Goal: Task Accomplishment & Management: Manage account settings

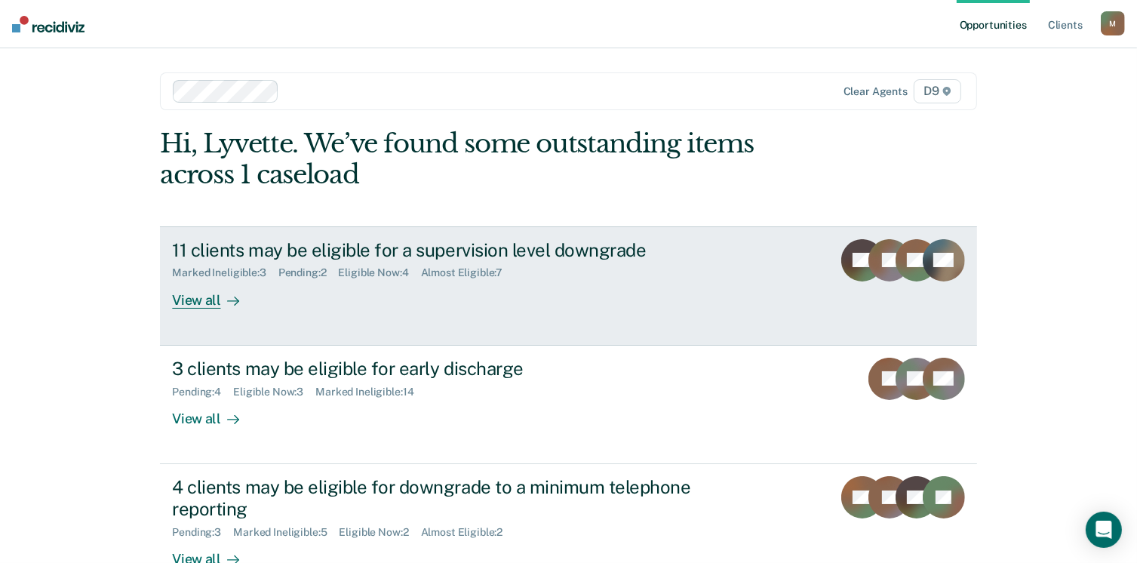
click at [211, 245] on div "11 clients may be eligible for a supervision level downgrade" at bounding box center [437, 250] width 530 height 22
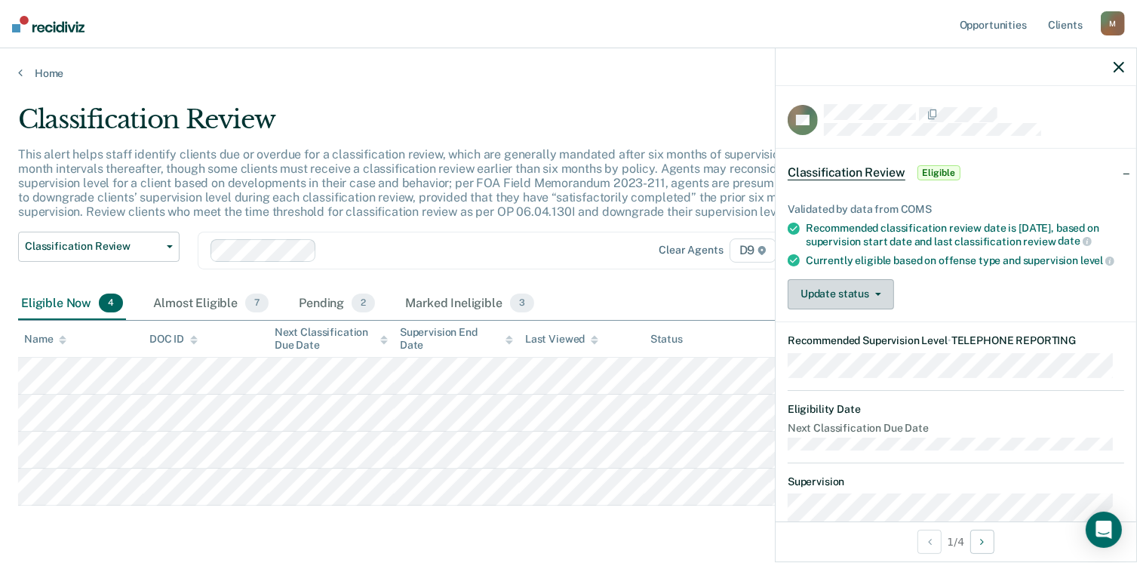
click at [841, 305] on button "Update status" at bounding box center [841, 294] width 106 height 30
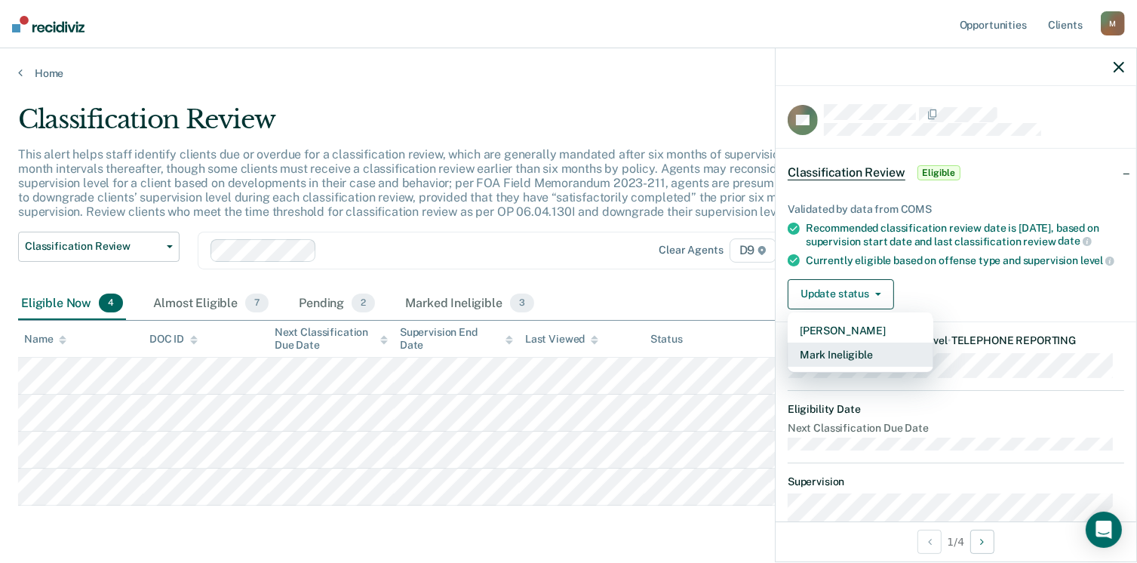
click at [844, 358] on button "Mark Ineligible" at bounding box center [861, 355] width 146 height 24
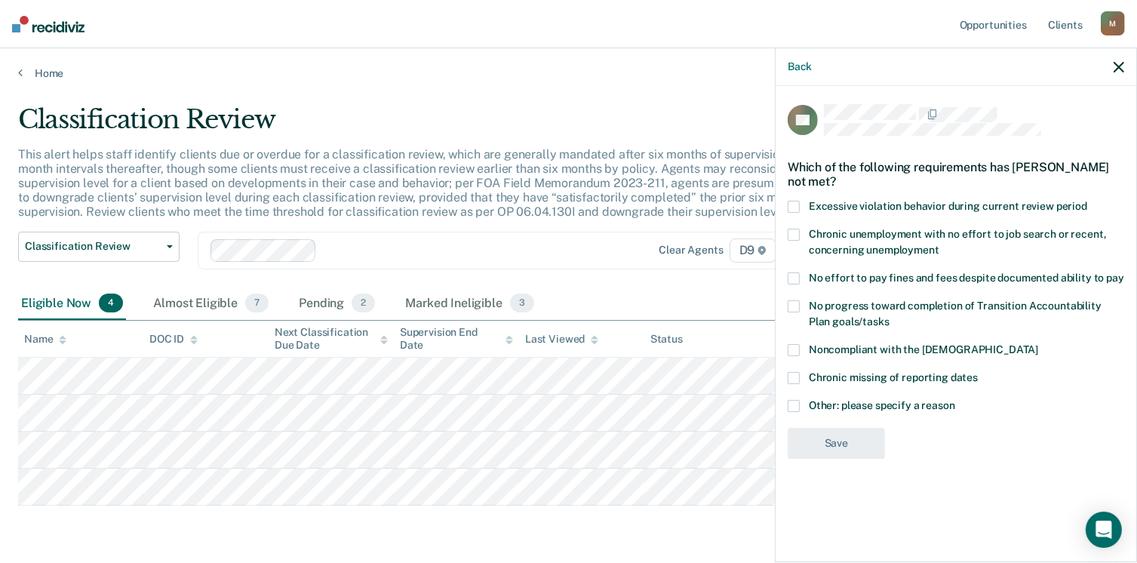
click at [794, 405] on span at bounding box center [794, 406] width 12 height 12
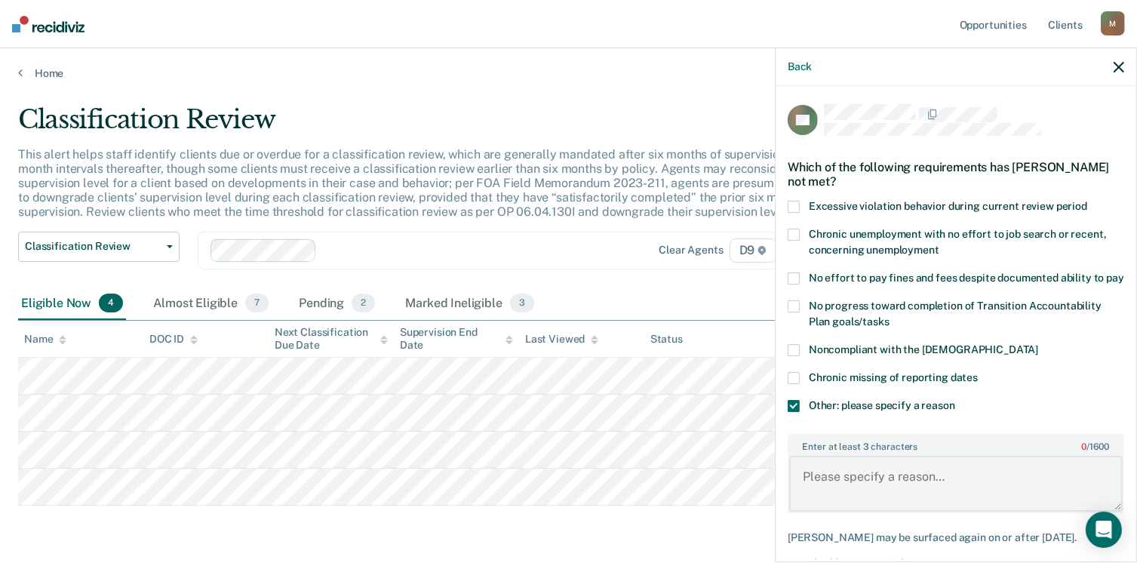
click at [821, 496] on textarea "Enter at least 3 characters 0 / 1600" at bounding box center [956, 484] width 334 height 56
drag, startPoint x: 1016, startPoint y: 495, endPoint x: 773, endPoint y: 520, distance: 243.5
click at [773, 520] on body "Looks like you’re using Internet Explorer 11. For faster loading and a better e…" at bounding box center [568, 281] width 1137 height 563
type textarea "Placed in July 2025 on Minimum."
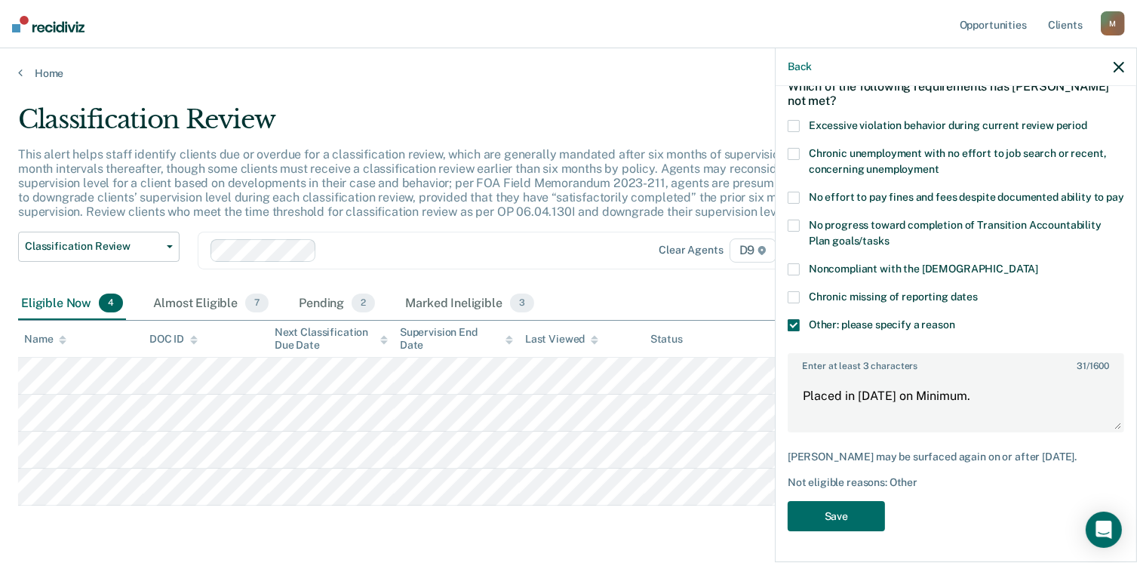
scroll to position [106, 0]
click at [839, 517] on button "Save" at bounding box center [836, 516] width 97 height 31
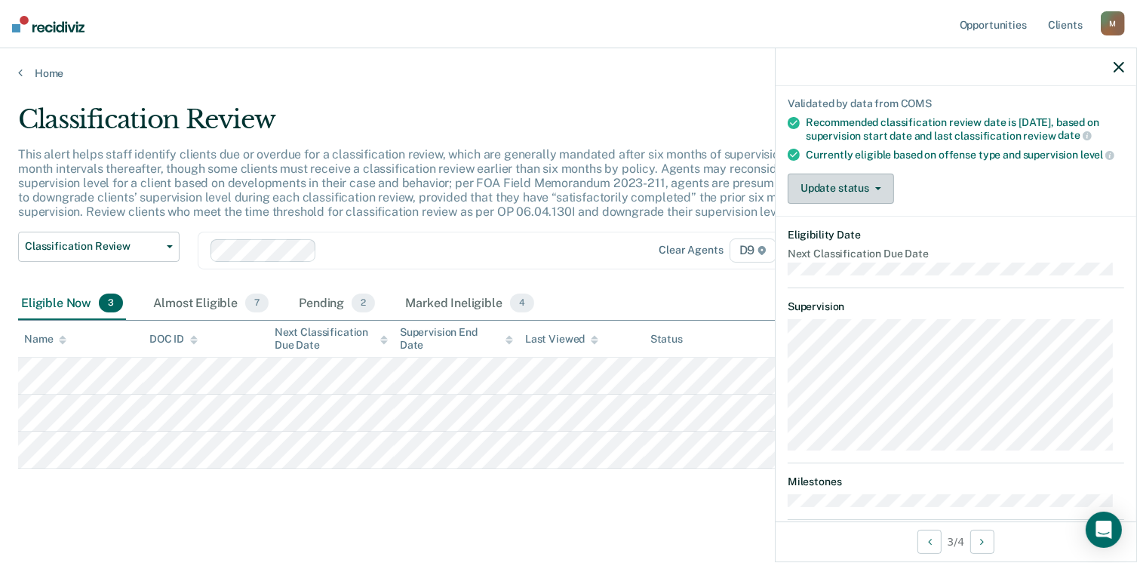
click at [850, 197] on button "Update status" at bounding box center [841, 189] width 106 height 30
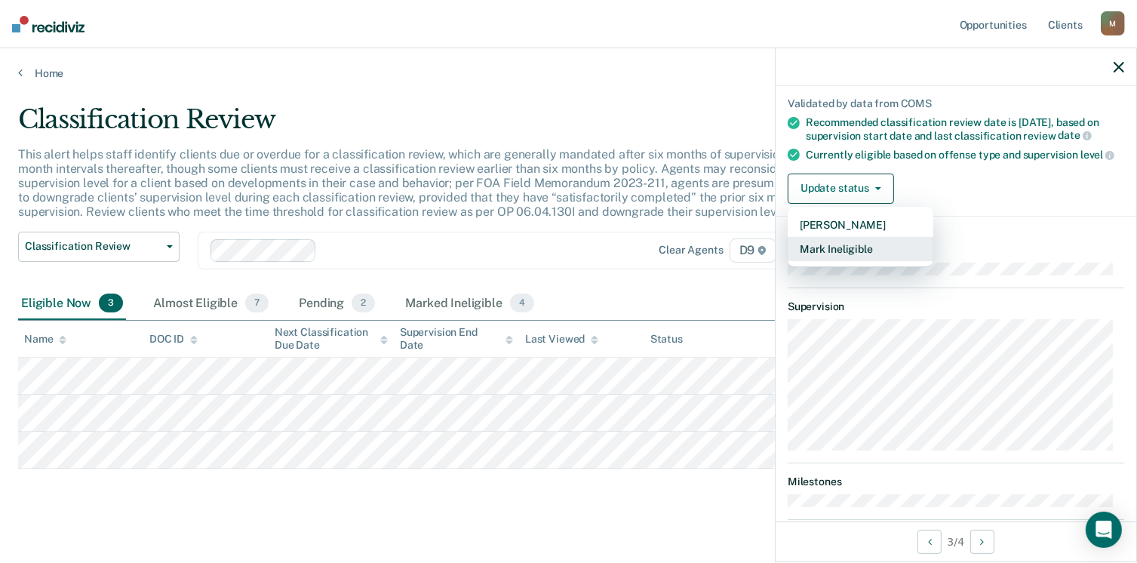
click at [839, 255] on button "Mark Ineligible" at bounding box center [861, 249] width 146 height 24
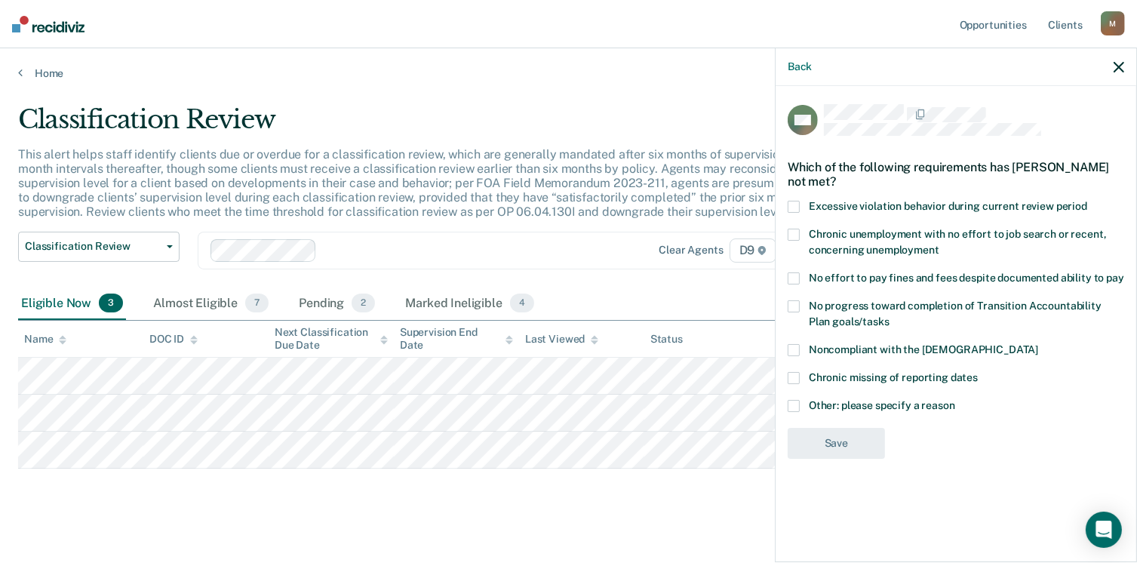
scroll to position [0, 0]
click at [792, 407] on span at bounding box center [794, 406] width 12 height 12
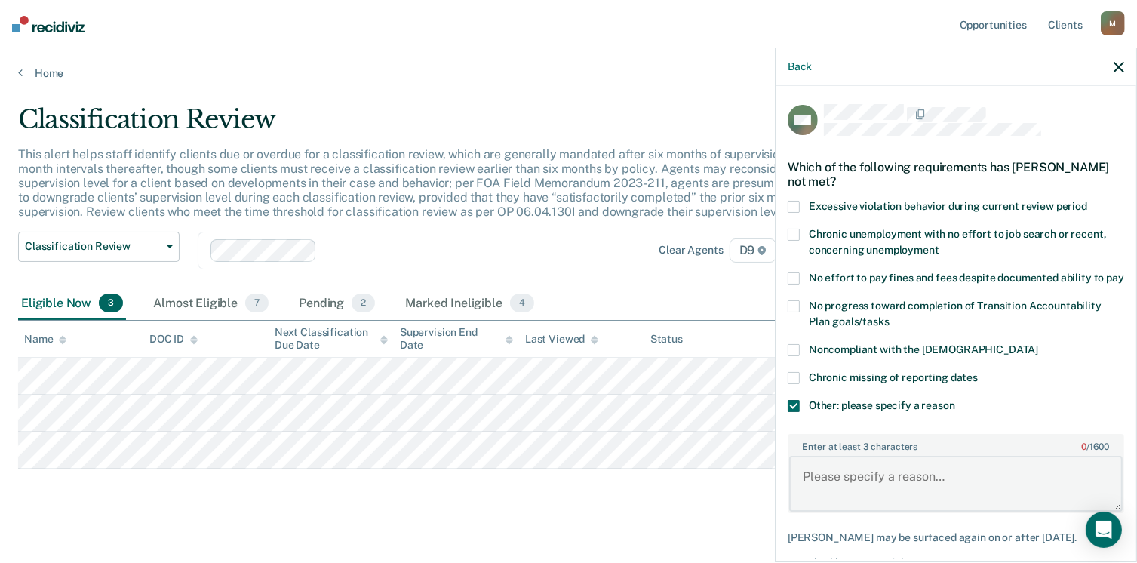
click at [820, 485] on textarea "Enter at least 3 characters 0 / 1600" at bounding box center [956, 484] width 334 height 56
paste textarea "Placed in [DATE] on Minimum."
type textarea "Placed in [DATE] on Minimum."
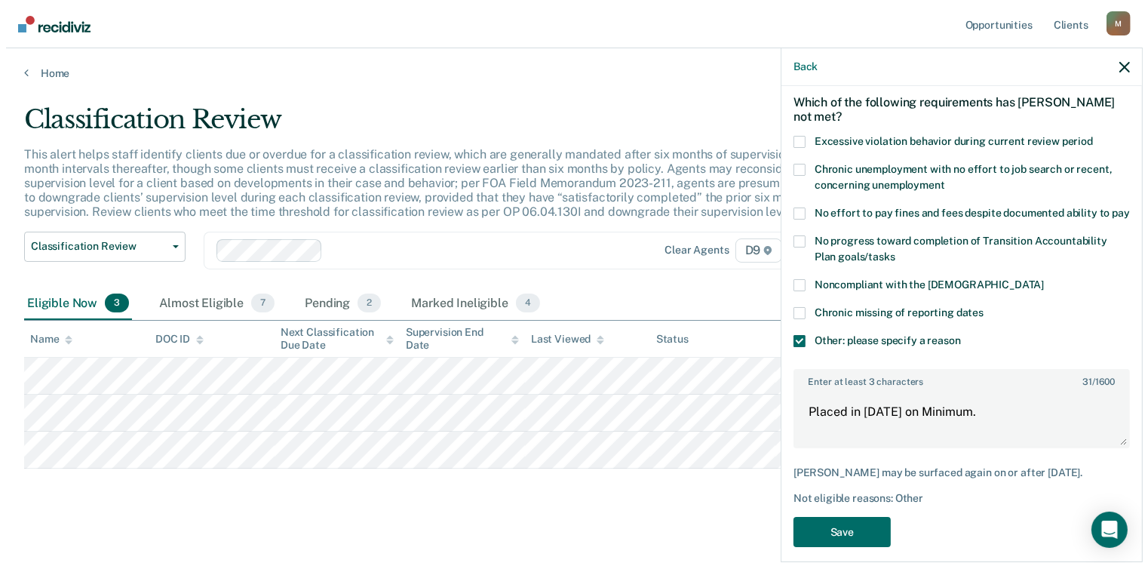
scroll to position [93, 0]
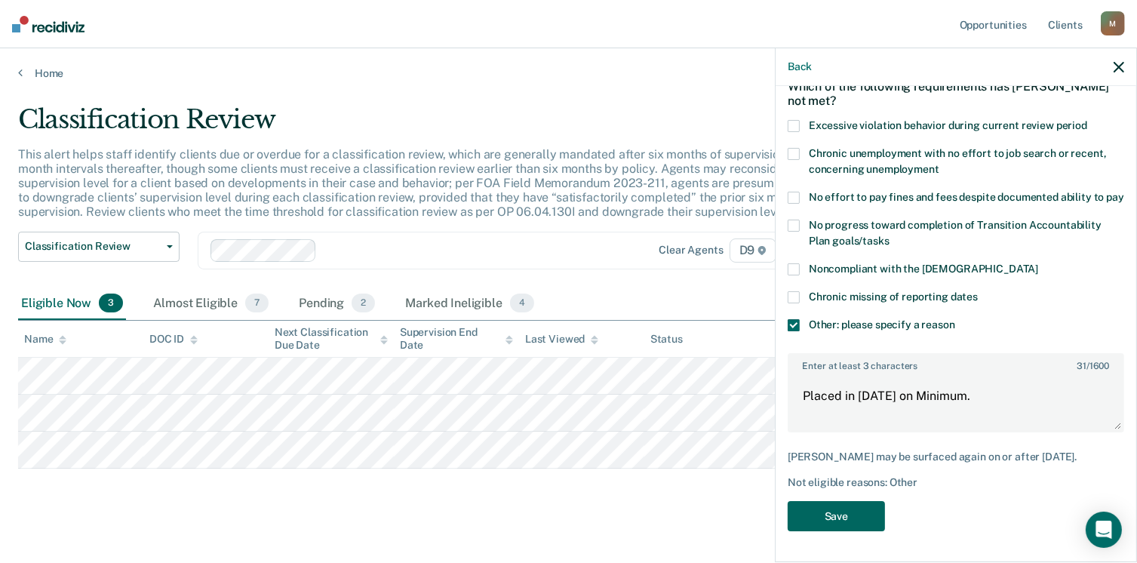
click at [852, 516] on button "Save" at bounding box center [836, 516] width 97 height 31
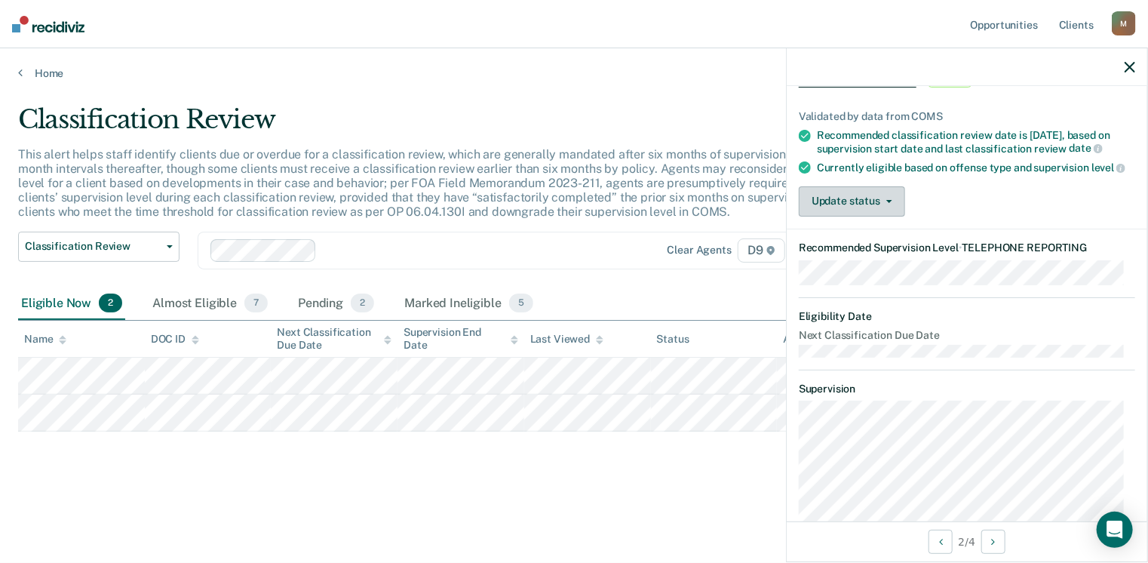
drag, startPoint x: 688, startPoint y: 432, endPoint x: 835, endPoint y: 204, distance: 271.3
click at [835, 204] on button "Update status" at bounding box center [852, 201] width 106 height 30
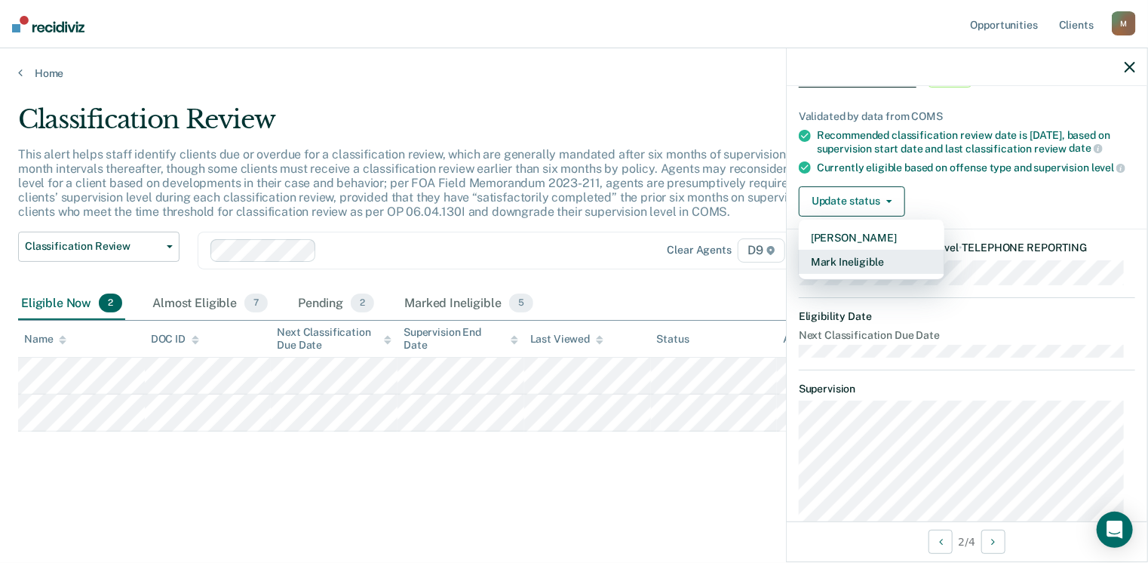
click at [838, 274] on button "Mark Ineligible" at bounding box center [872, 262] width 146 height 24
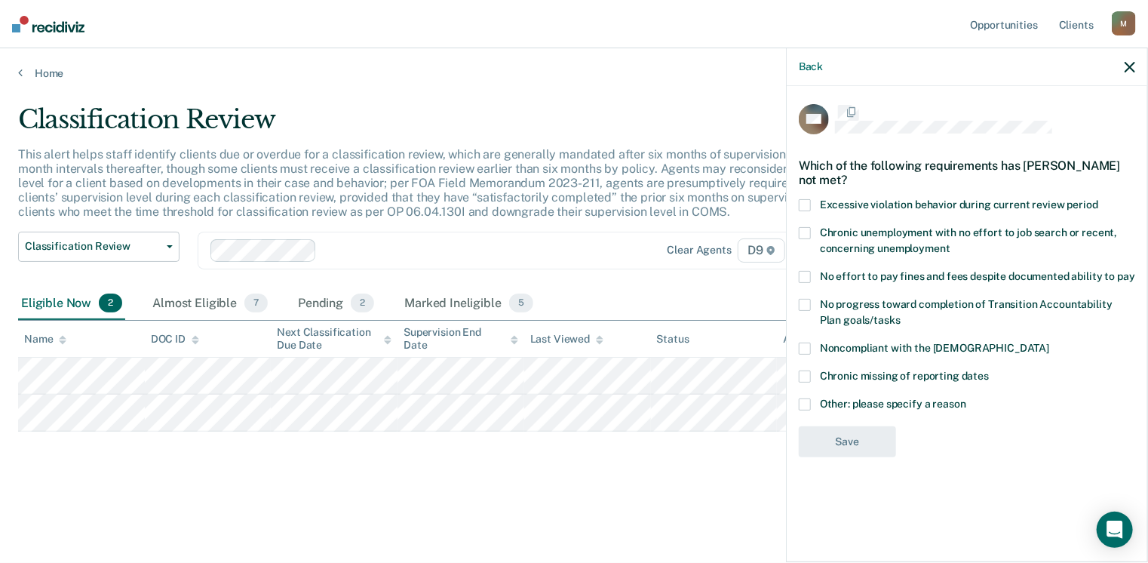
scroll to position [0, 0]
click at [803, 404] on span at bounding box center [805, 406] width 12 height 12
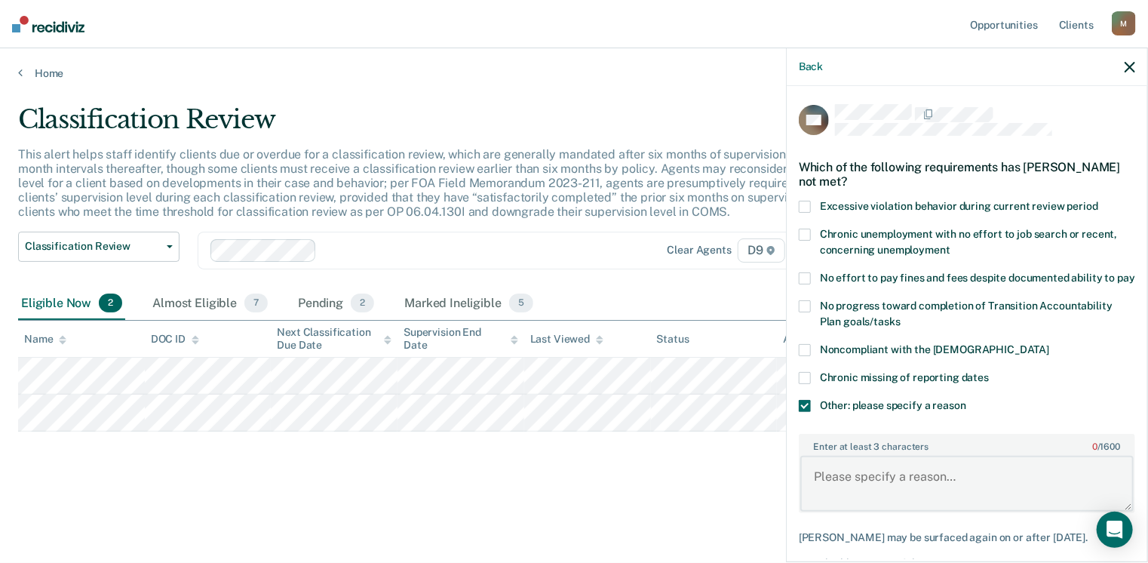
click at [832, 489] on textarea "Enter at least 3 characters 0 / 1600" at bounding box center [968, 484] width 334 height 56
paste textarea "Placed in [DATE] on Minimum."
type textarea "Placed in [DATE] on Minimum."
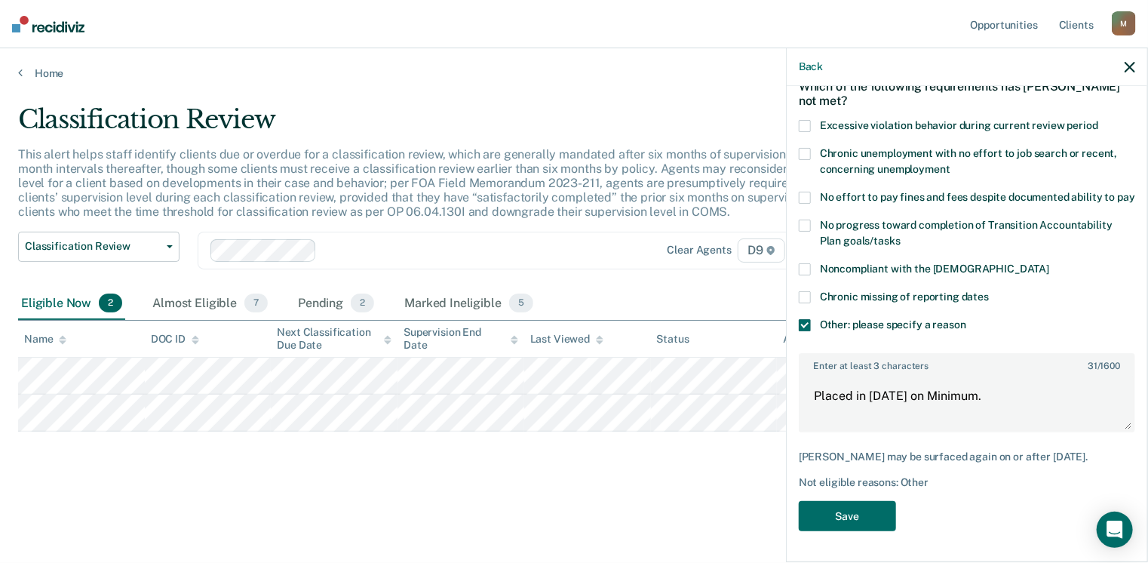
scroll to position [93, 0]
click at [859, 524] on button "Save" at bounding box center [847, 516] width 97 height 31
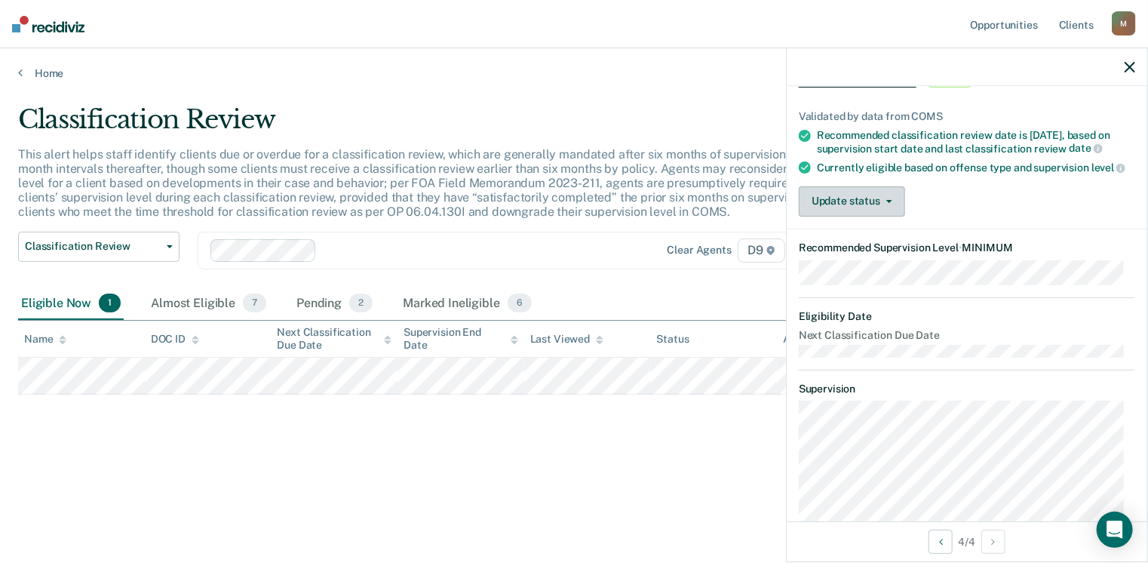
click at [841, 217] on button "Update status" at bounding box center [852, 201] width 106 height 30
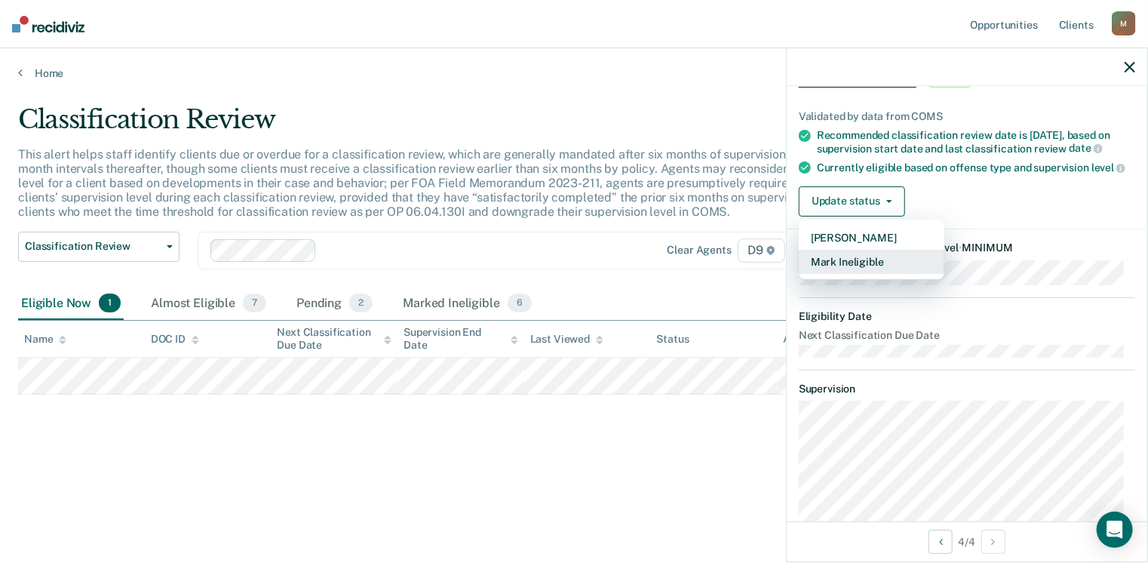
click at [840, 274] on button "Mark Ineligible" at bounding box center [872, 262] width 146 height 24
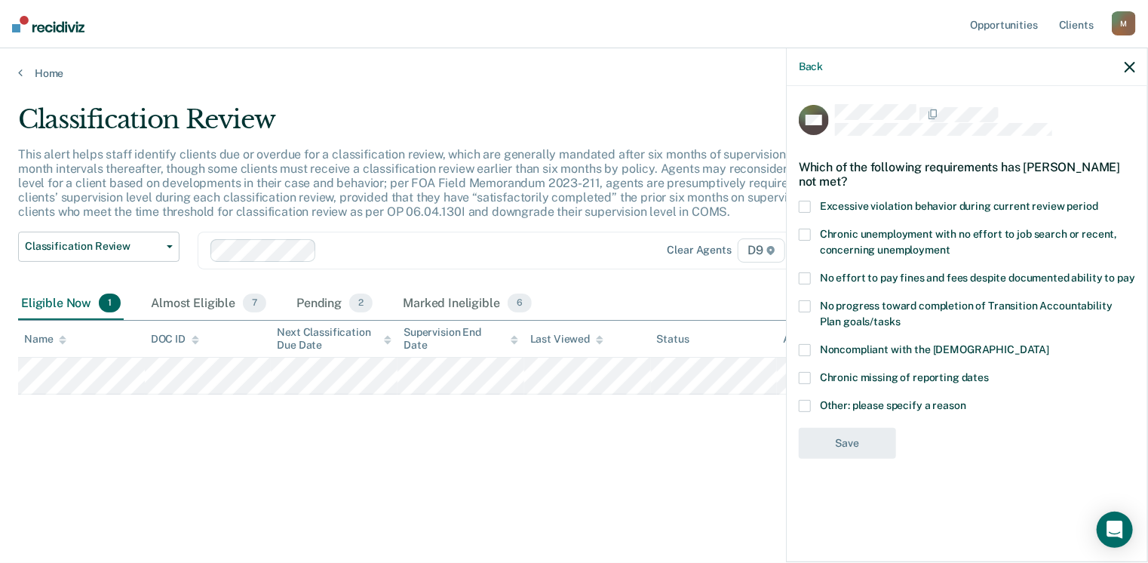
click at [804, 402] on span at bounding box center [805, 406] width 12 height 12
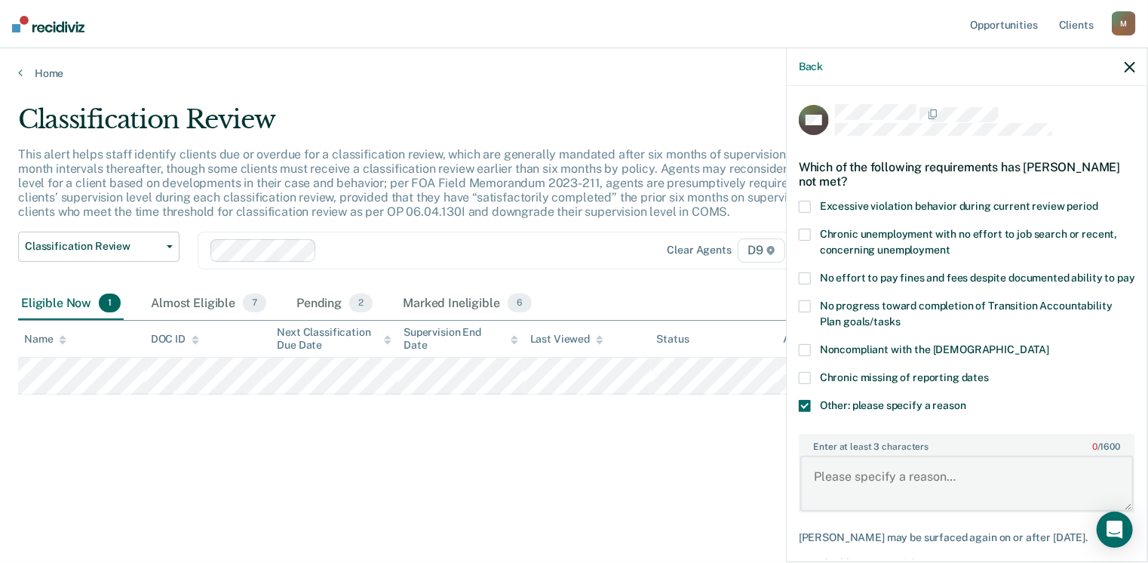
click at [825, 490] on textarea "Enter at least 3 characters 0 / 1600" at bounding box center [968, 484] width 334 height 56
type textarea "Just reduced to Minimum. To rev. in 6 months."
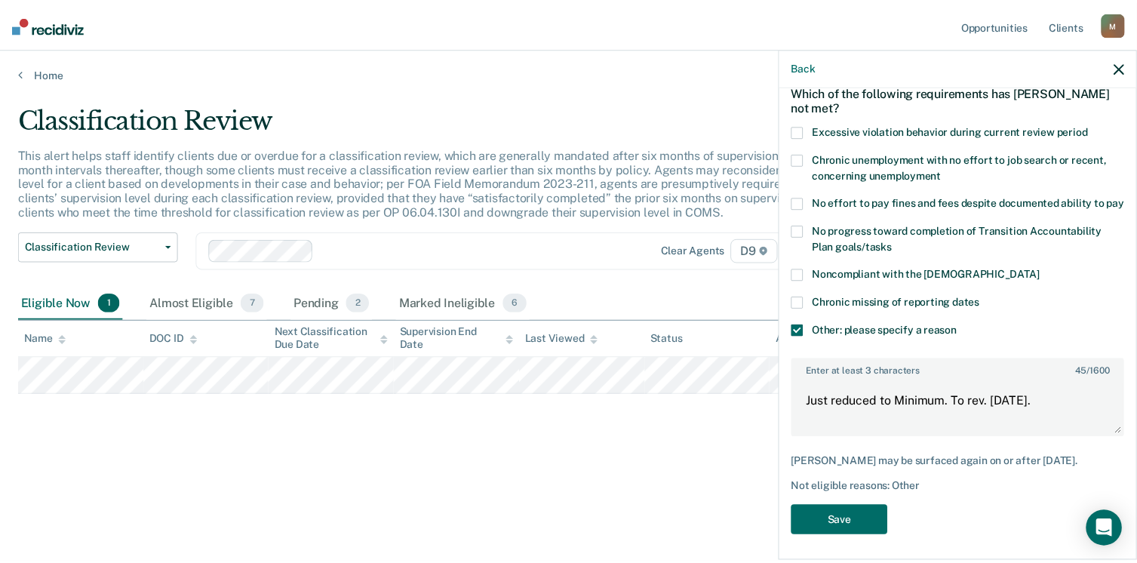
scroll to position [93, 0]
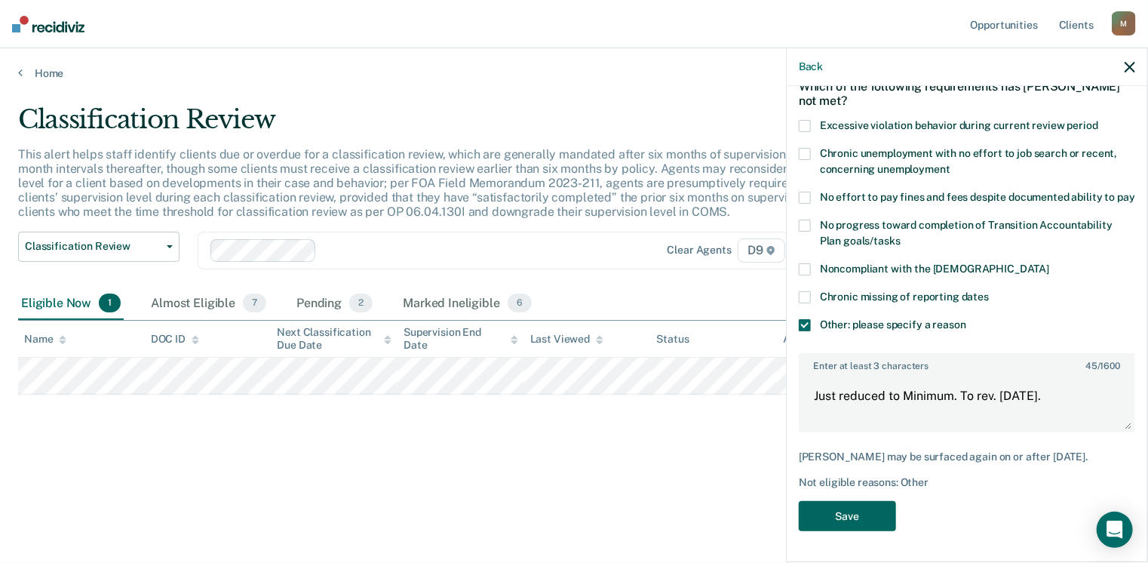
click at [863, 526] on button "Save" at bounding box center [847, 516] width 97 height 31
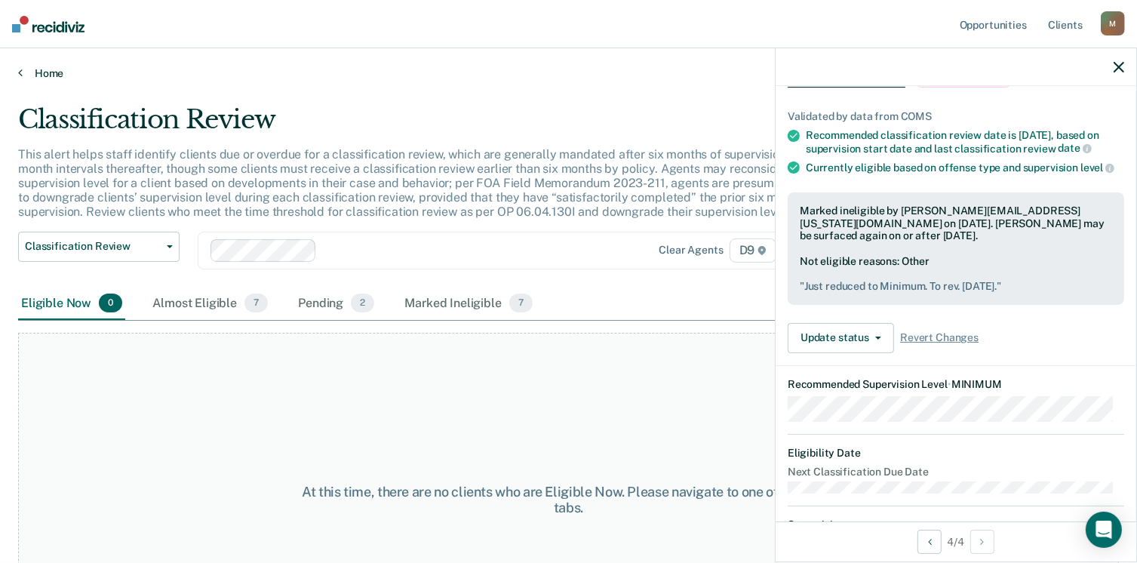
click at [18, 71] on icon at bounding box center [20, 72] width 5 height 12
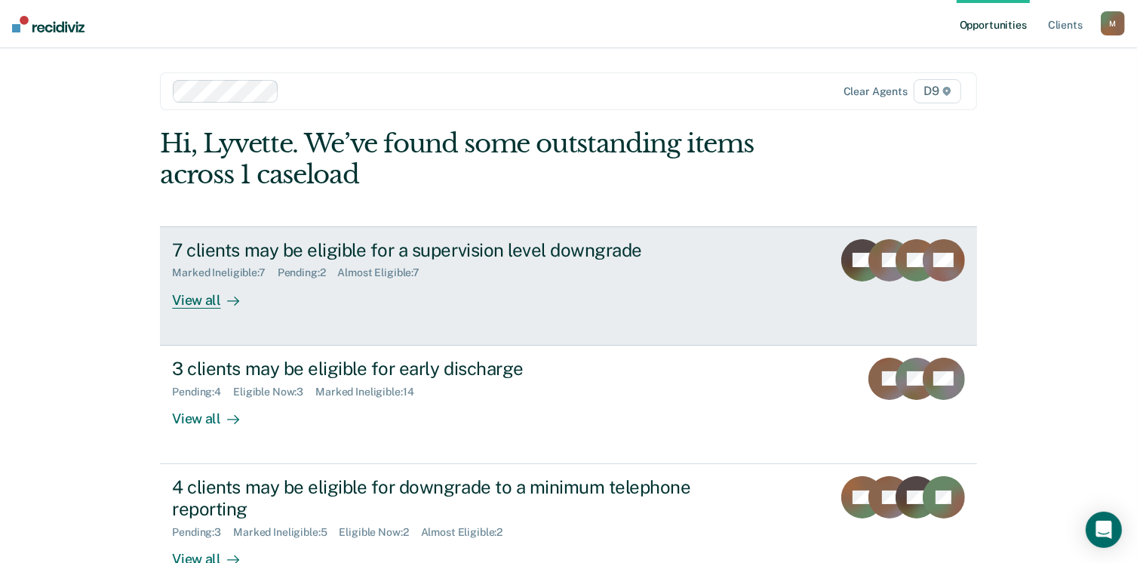
click at [338, 257] on div "7 clients may be eligible for a supervision level downgrade" at bounding box center [437, 250] width 530 height 22
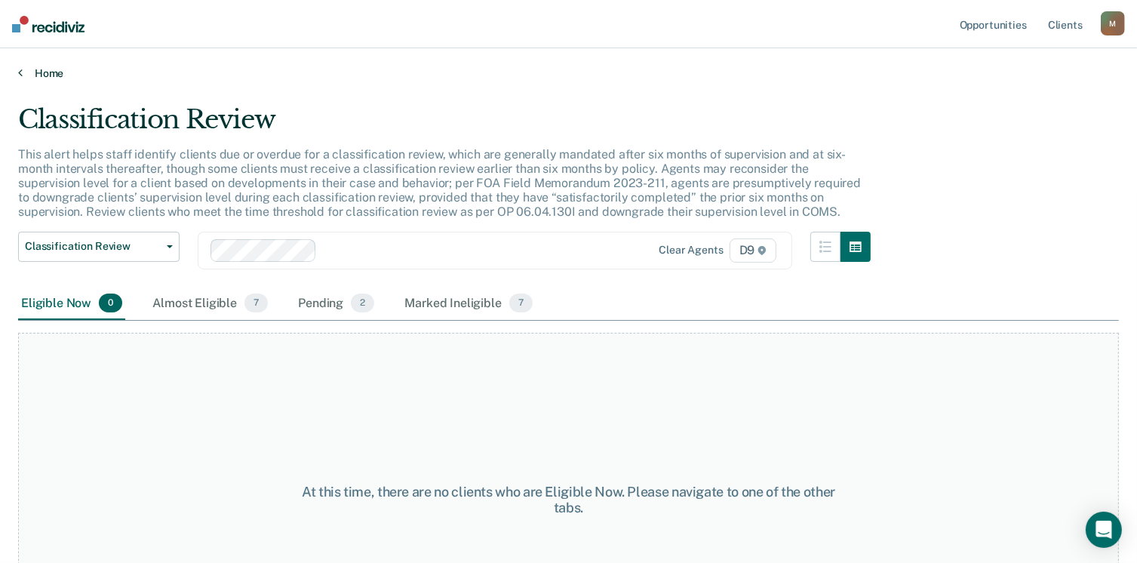
click at [21, 73] on icon at bounding box center [20, 72] width 5 height 12
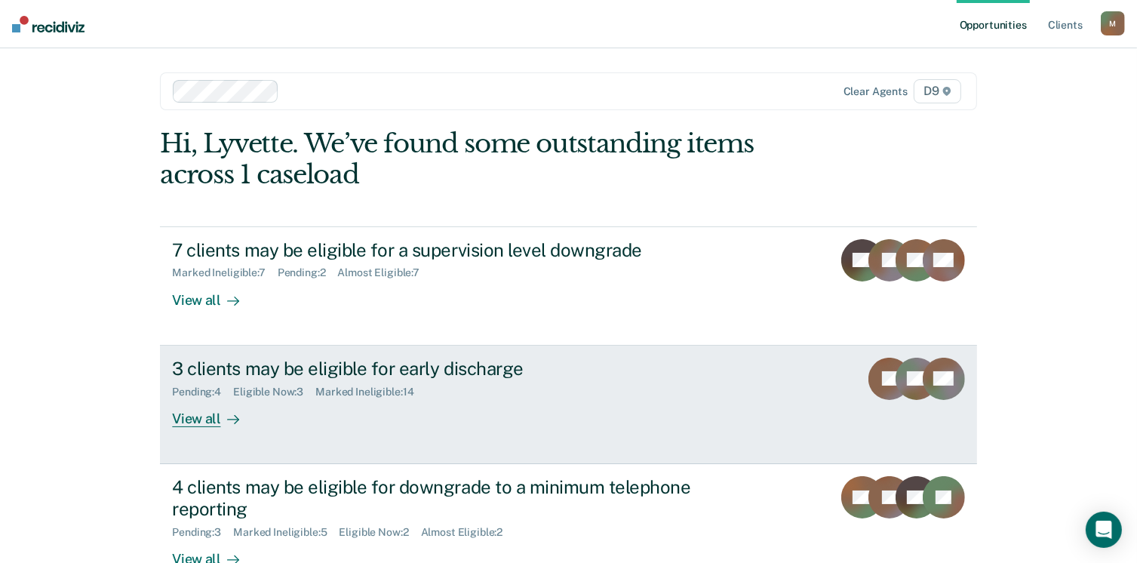
click at [208, 375] on div "3 clients may be eligible for early discharge" at bounding box center [437, 369] width 530 height 22
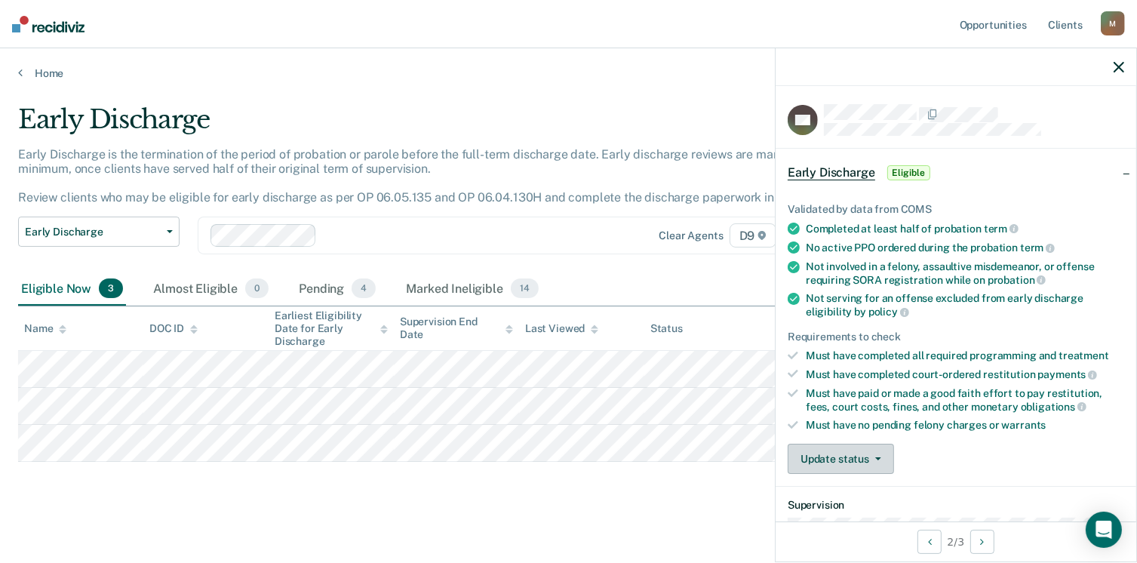
click at [839, 452] on button "Update status" at bounding box center [841, 459] width 106 height 30
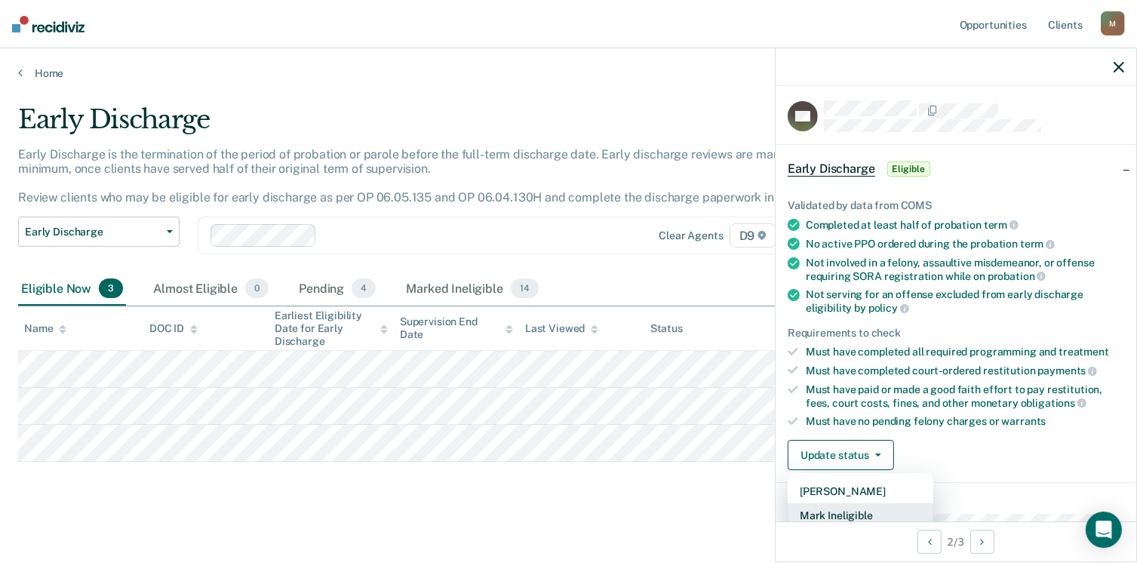
click at [836, 513] on button "Mark Ineligible" at bounding box center [861, 515] width 146 height 24
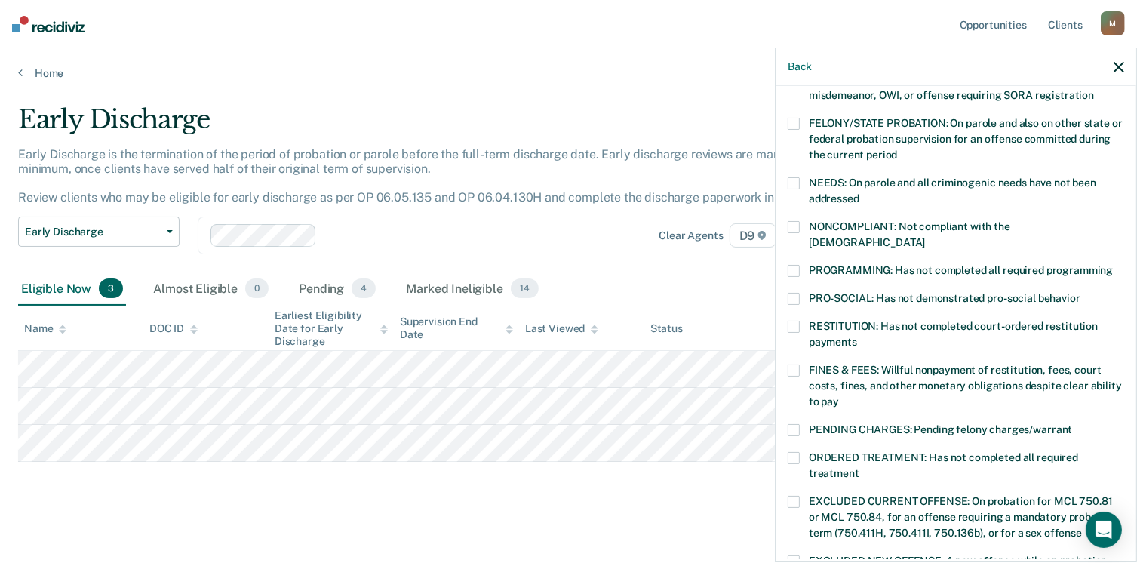
scroll to position [177, 0]
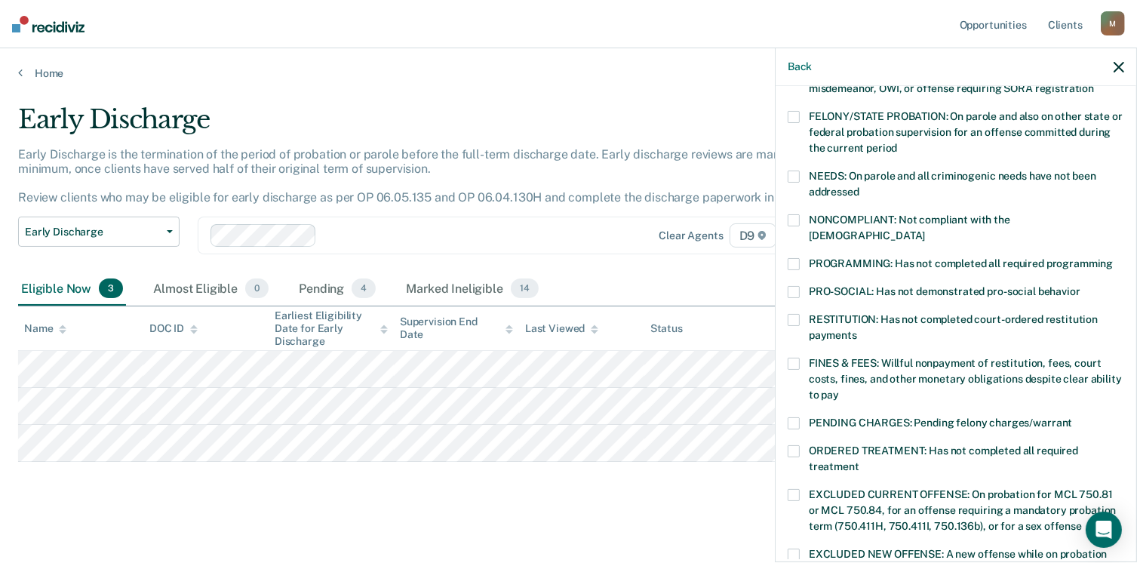
click at [797, 223] on span at bounding box center [794, 220] width 12 height 12
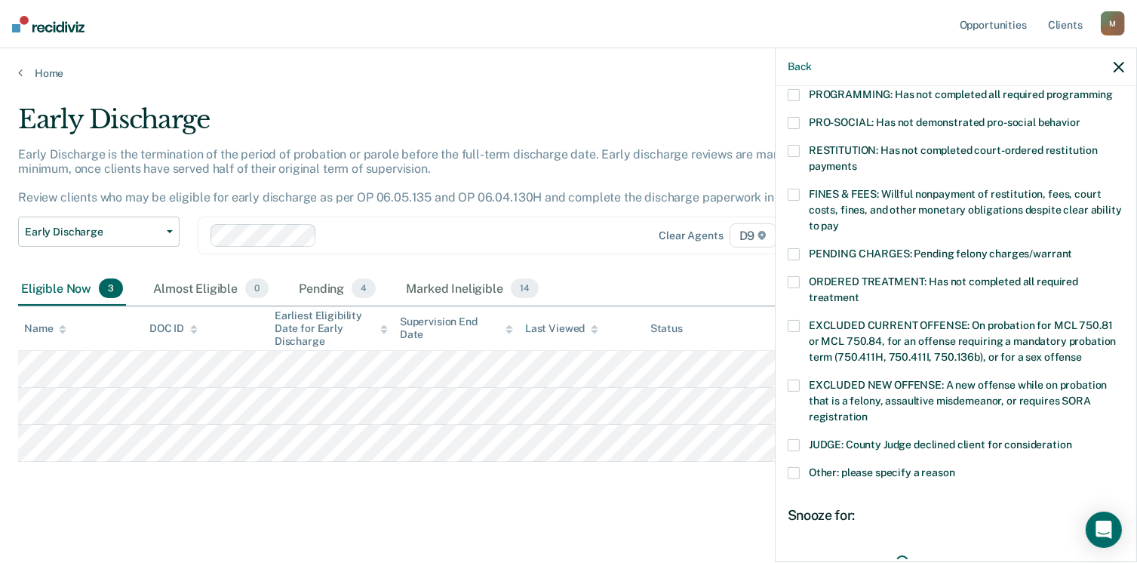
scroll to position [349, 0]
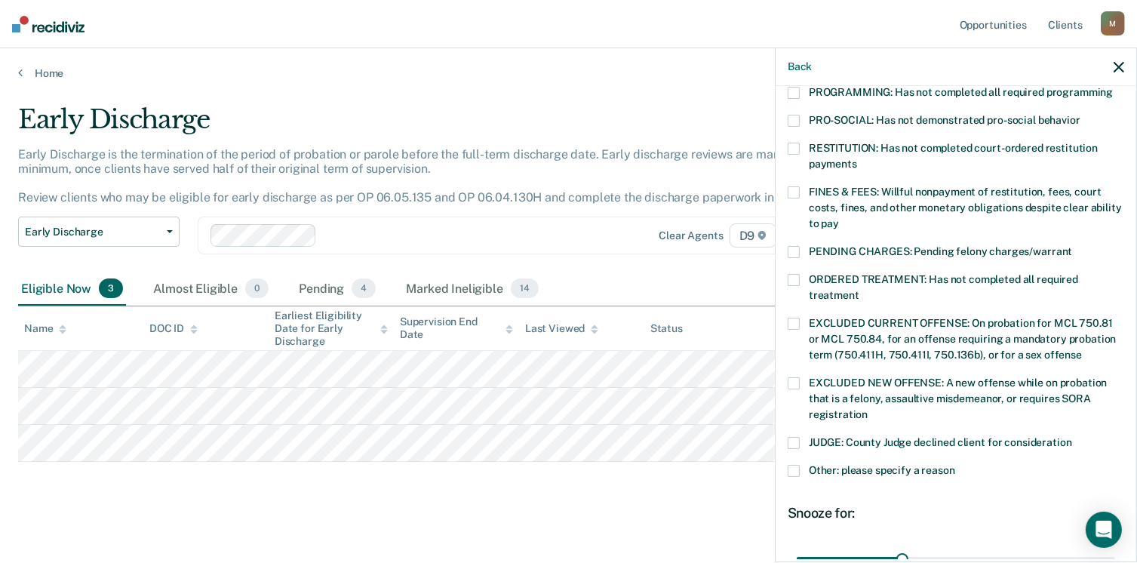
click at [801, 246] on label "PENDING CHARGES: Pending felony charges/warrant" at bounding box center [956, 254] width 337 height 16
drag, startPoint x: 896, startPoint y: 542, endPoint x: 1153, endPoint y: 556, distance: 257.0
type input "90"
click at [1115, 556] on input "range" at bounding box center [956, 559] width 318 height 26
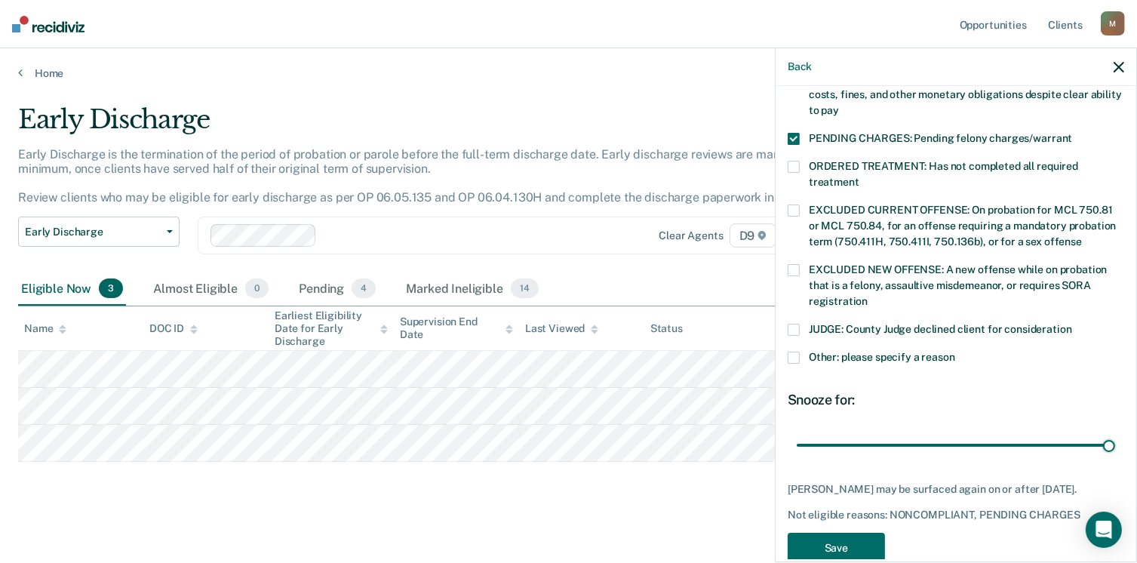
scroll to position [463, 0]
click at [795, 350] on span at bounding box center [794, 356] width 12 height 12
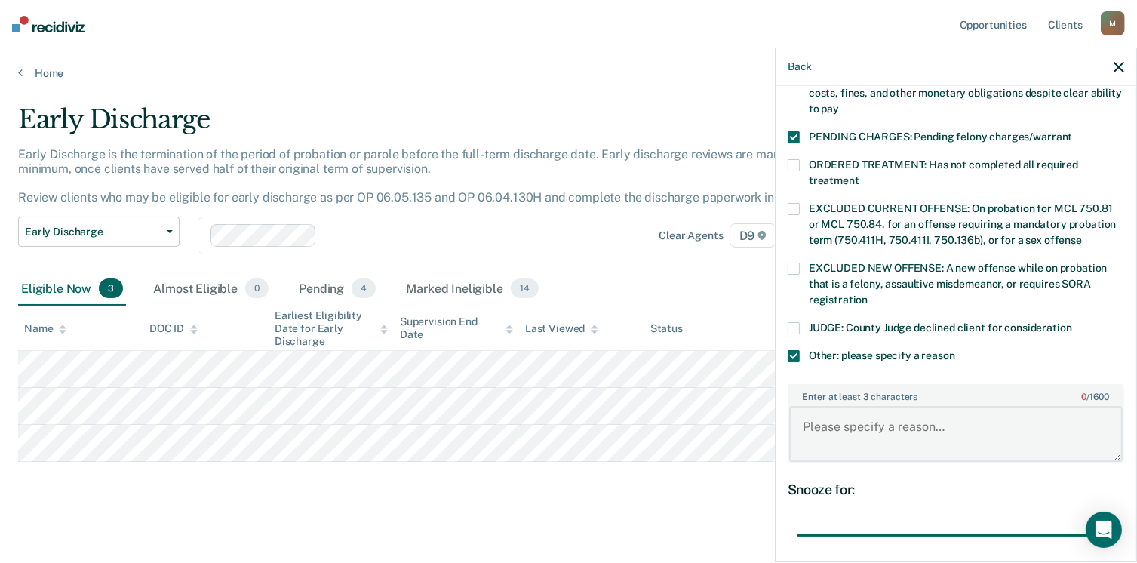
click at [811, 411] on textarea "Enter at least 3 characters 0 / 1600" at bounding box center [956, 434] width 334 height 56
type textarea "Has a pending PV hearing."
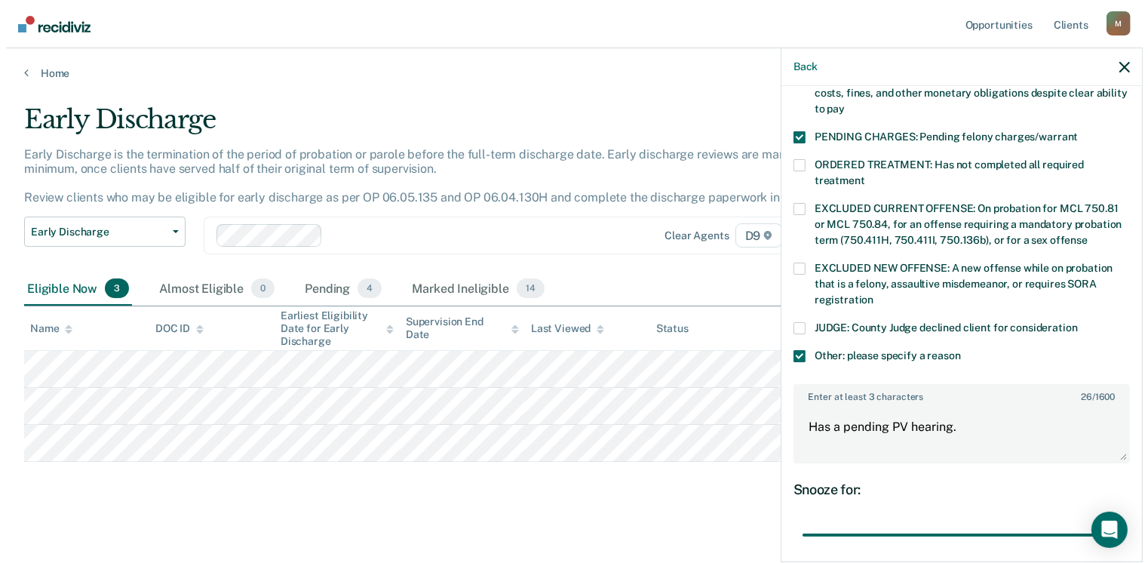
scroll to position [578, 0]
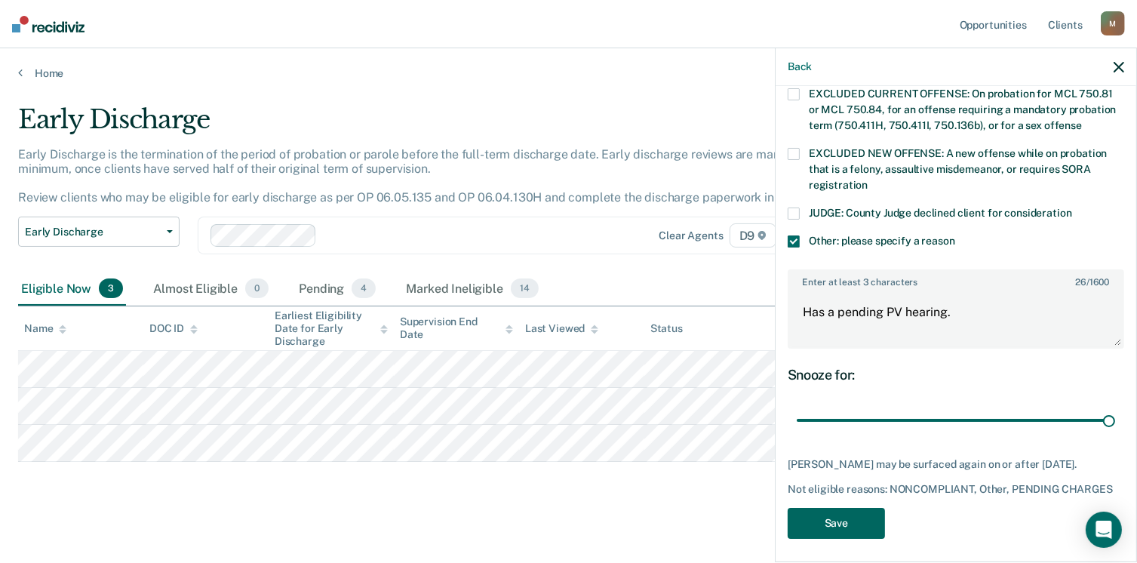
click at [835, 524] on button "Save" at bounding box center [836, 523] width 97 height 31
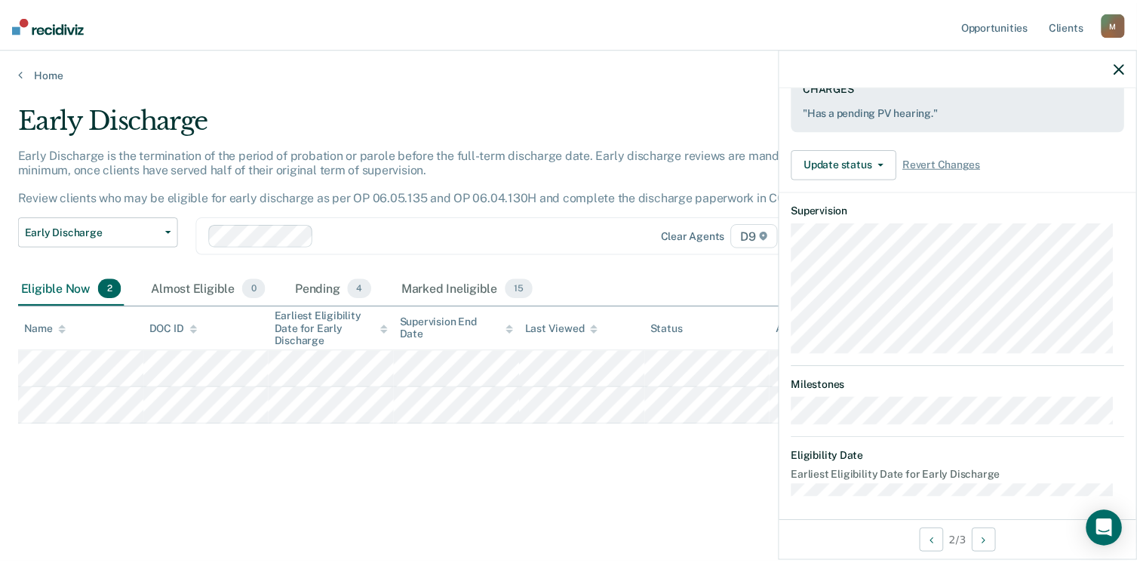
scroll to position [296, 0]
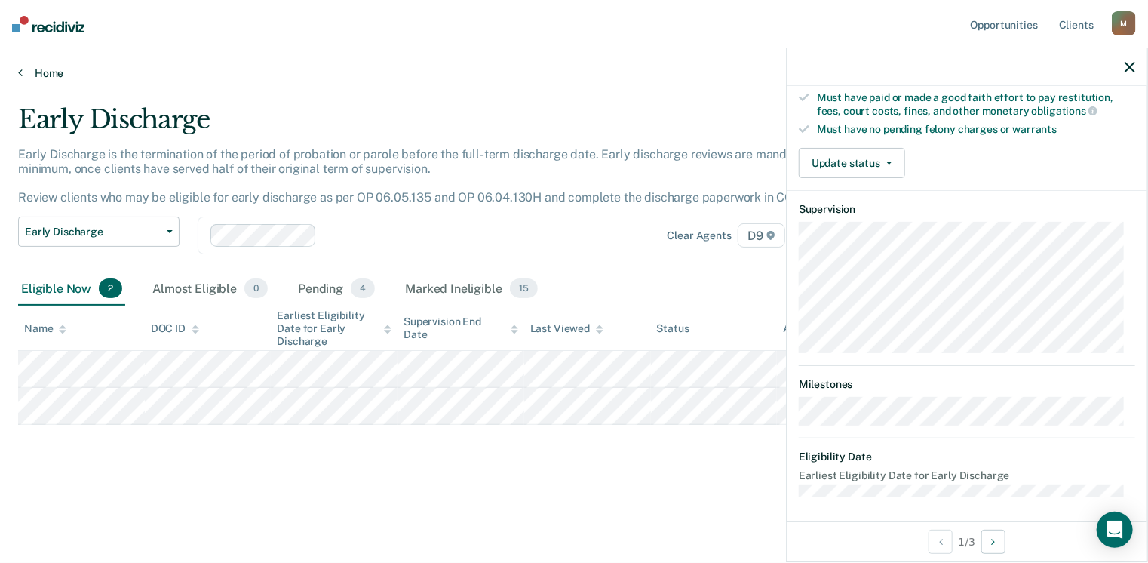
click at [21, 74] on icon at bounding box center [20, 72] width 5 height 12
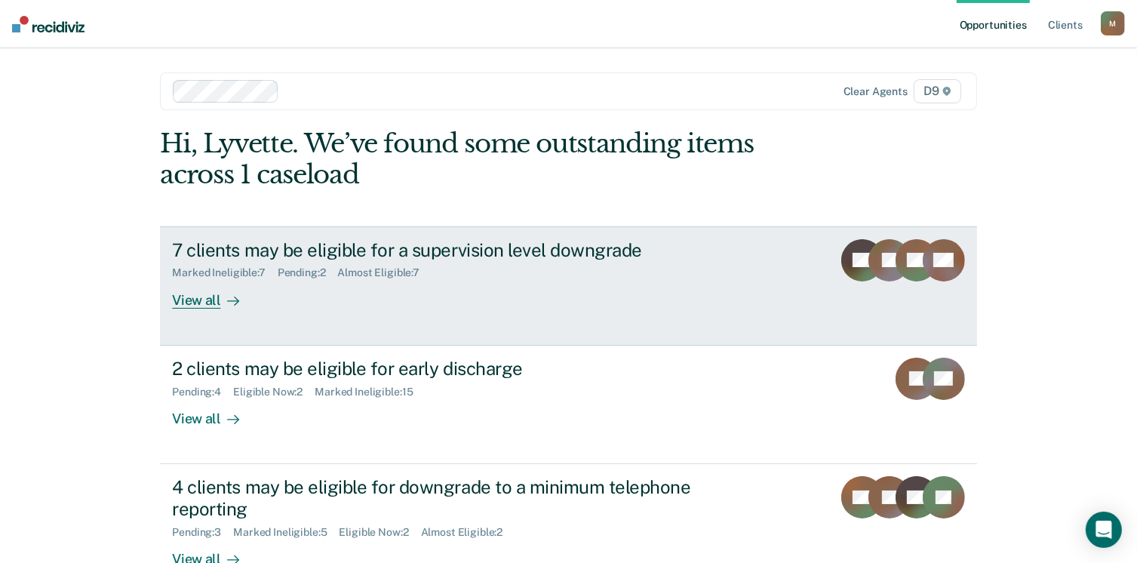
click at [210, 255] on div "7 clients may be eligible for a supervision level downgrade" at bounding box center [437, 250] width 530 height 22
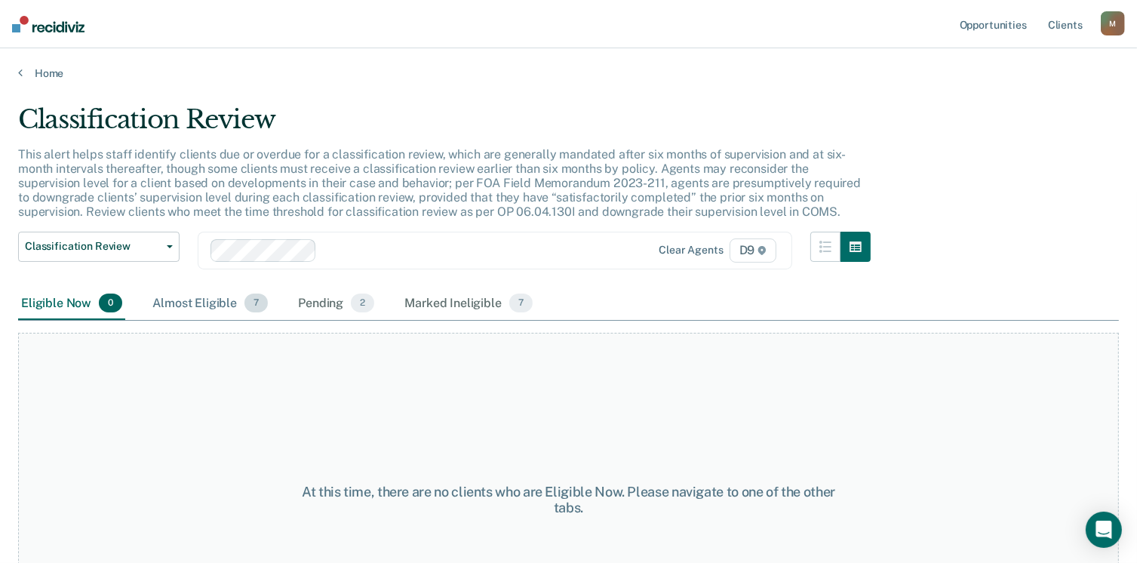
click at [252, 303] on span "7" at bounding box center [255, 304] width 23 height 20
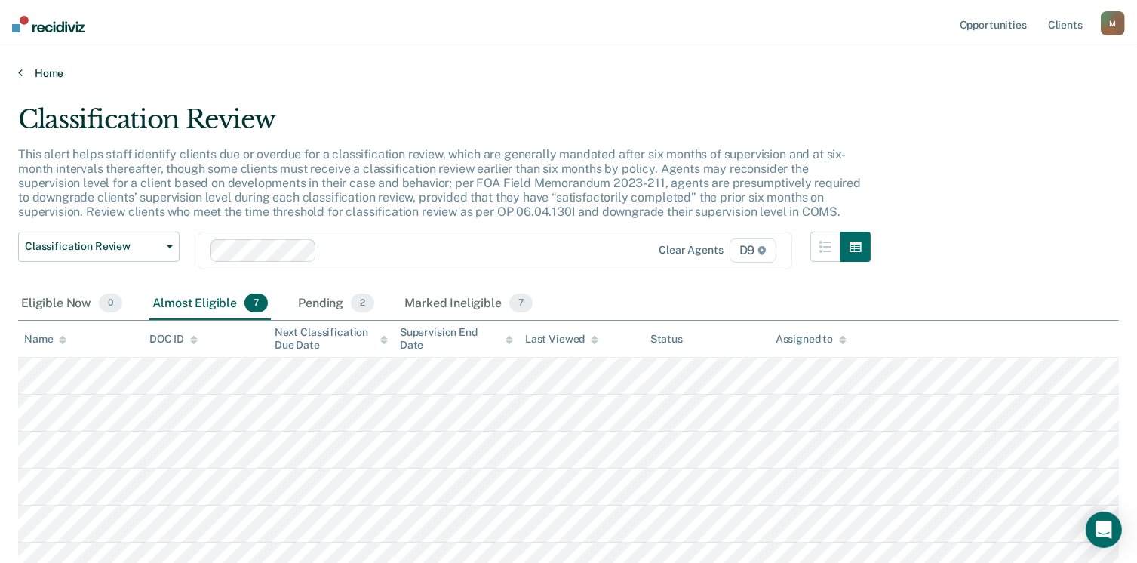
click at [23, 72] on link "Home" at bounding box center [568, 73] width 1101 height 14
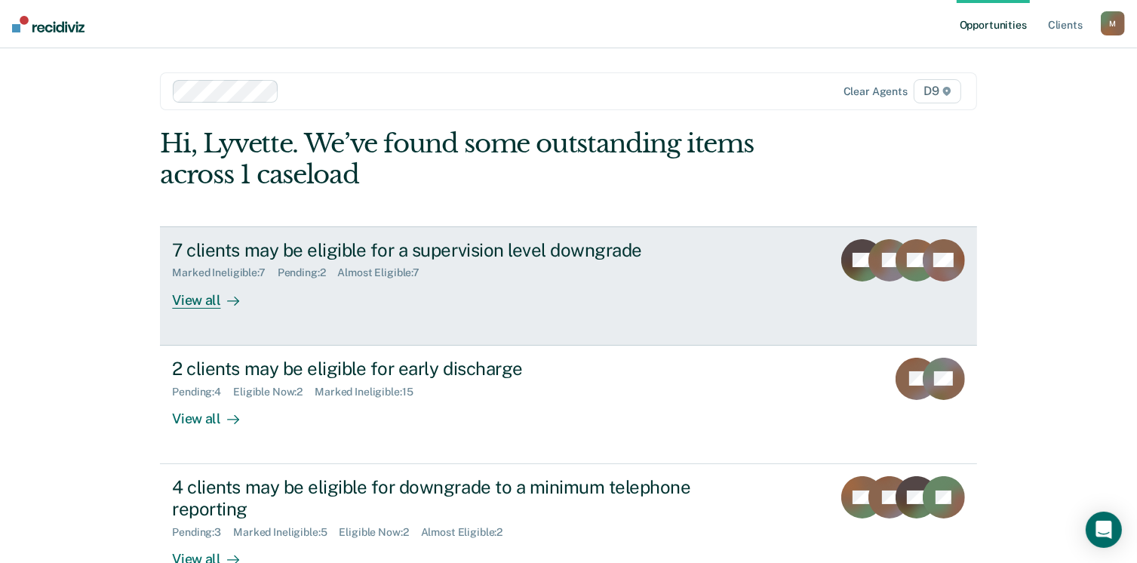
click at [208, 297] on div "View all" at bounding box center [214, 293] width 85 height 29
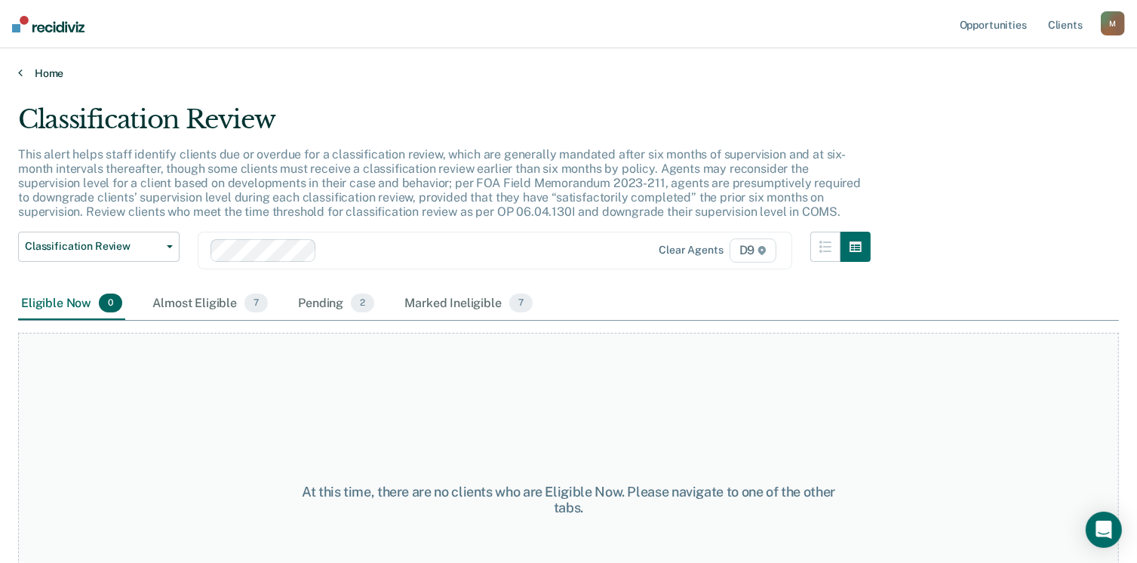
click at [24, 73] on link "Home" at bounding box center [568, 73] width 1101 height 14
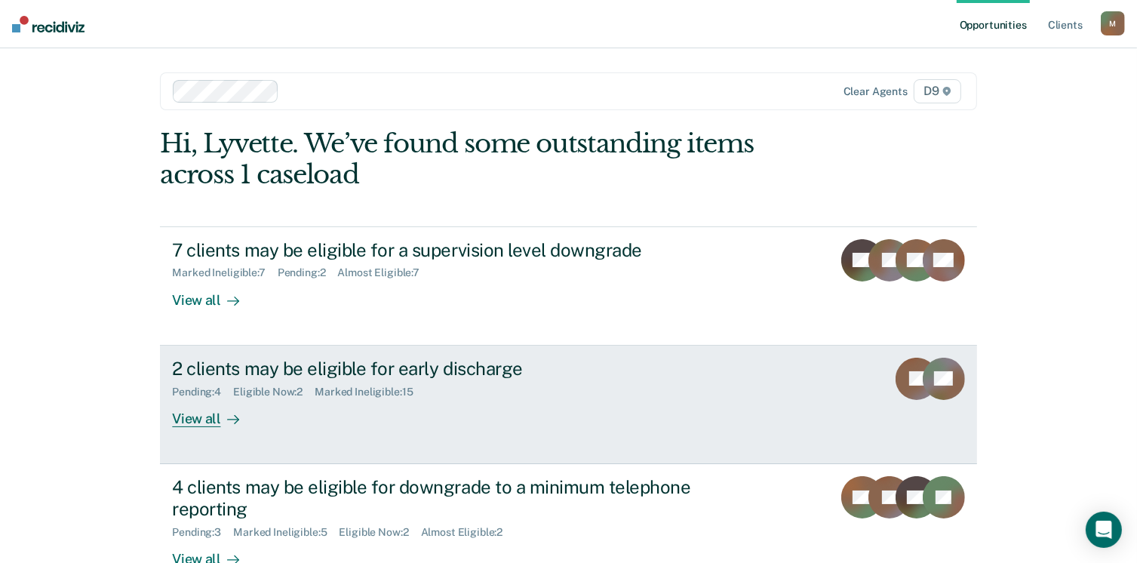
click at [204, 366] on div "2 clients may be eligible for early discharge" at bounding box center [437, 369] width 530 height 22
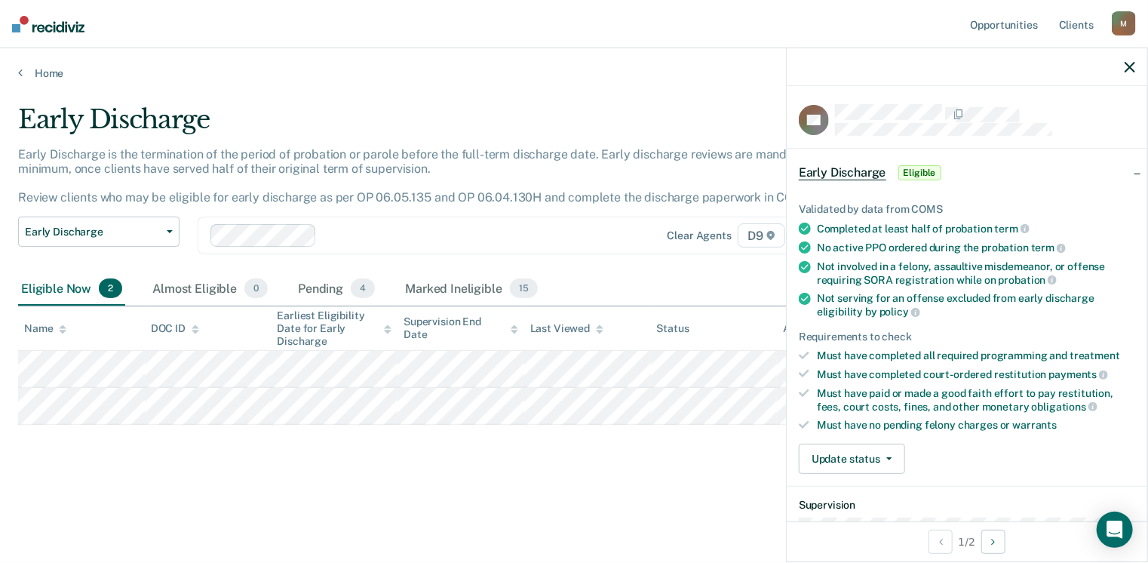
click at [915, 173] on span "Eligible" at bounding box center [920, 172] width 43 height 15
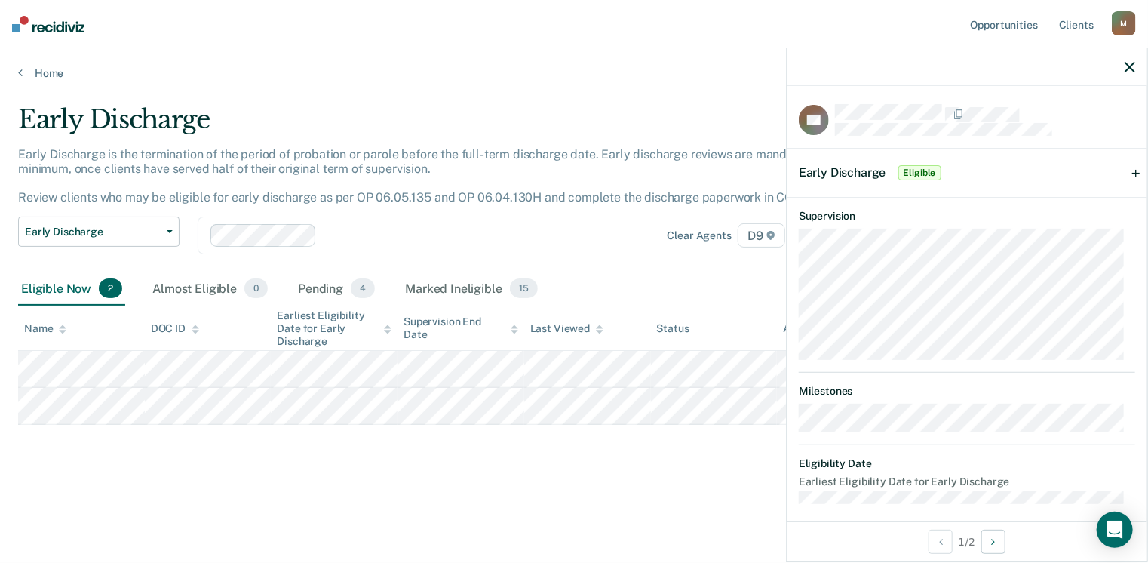
scroll to position [9, 0]
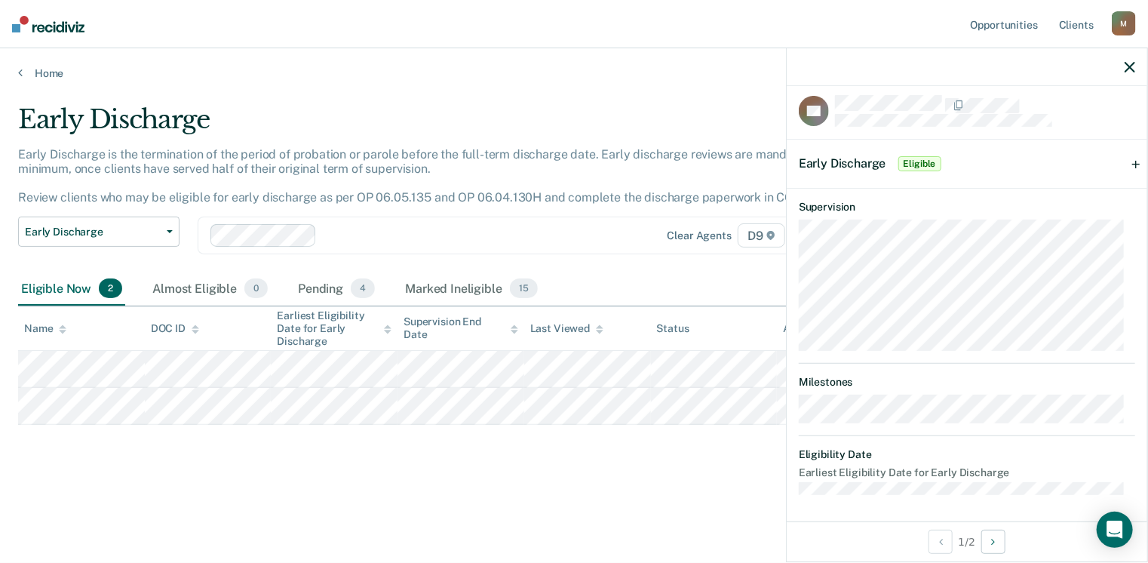
click at [906, 156] on span "Eligible" at bounding box center [920, 163] width 43 height 15
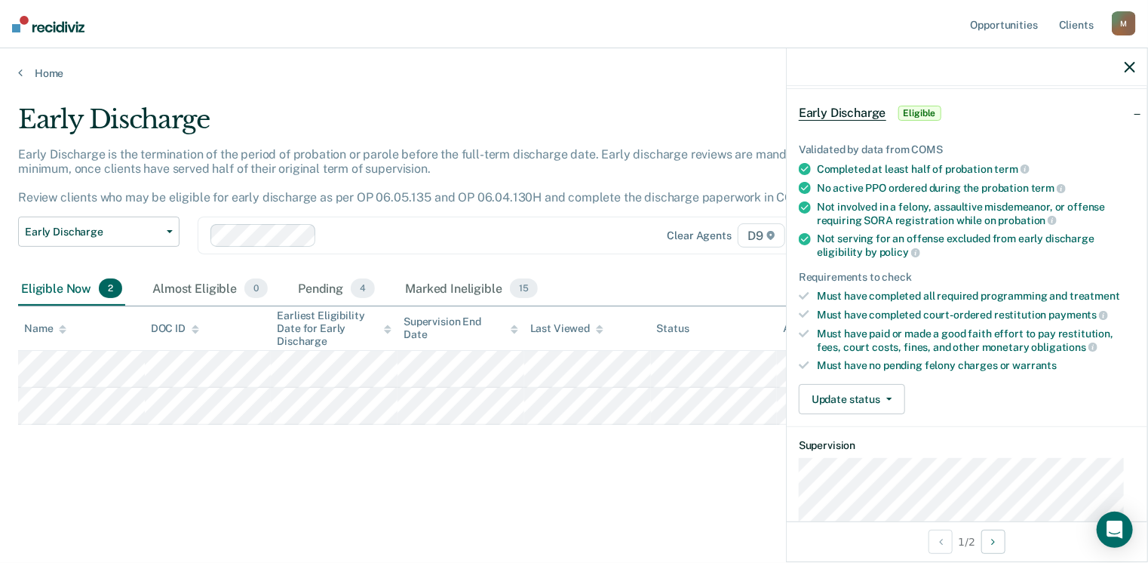
scroll to position [66, 0]
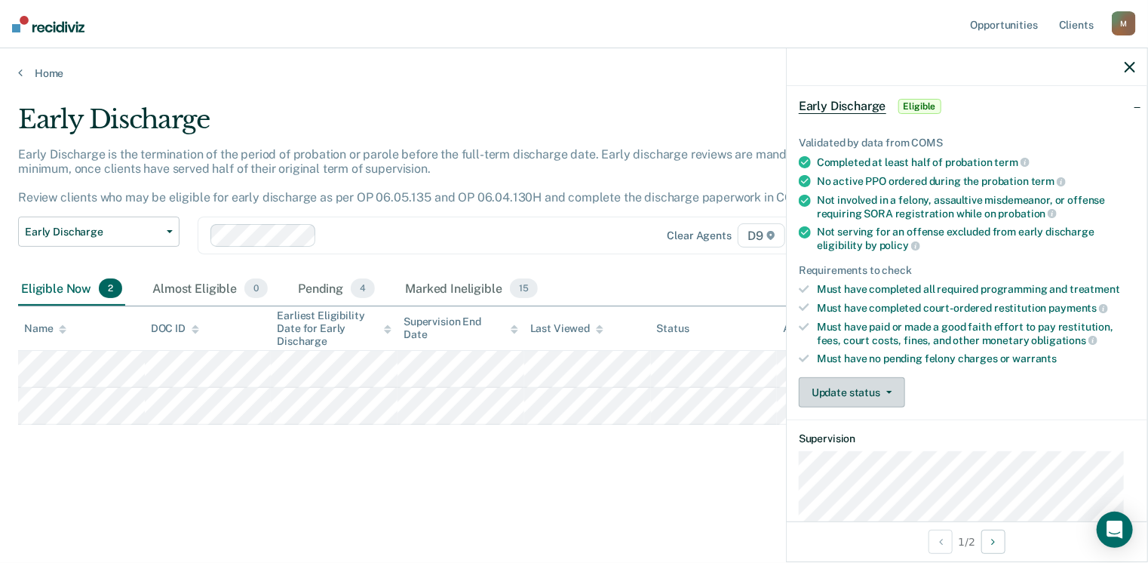
click at [859, 383] on button "Update status" at bounding box center [852, 392] width 106 height 30
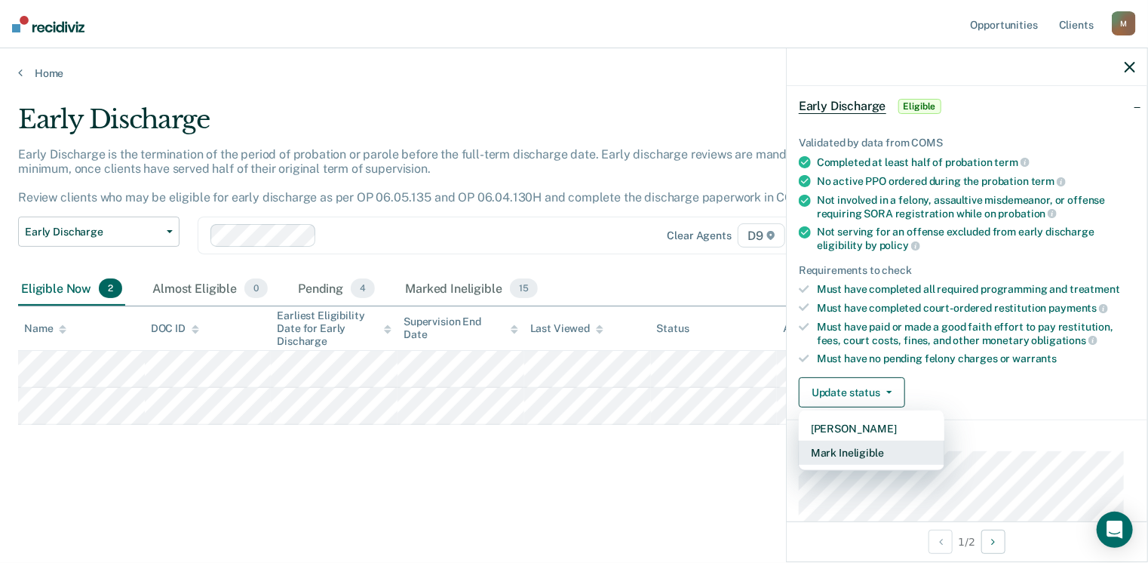
click at [866, 447] on button "Mark Ineligible" at bounding box center [872, 453] width 146 height 24
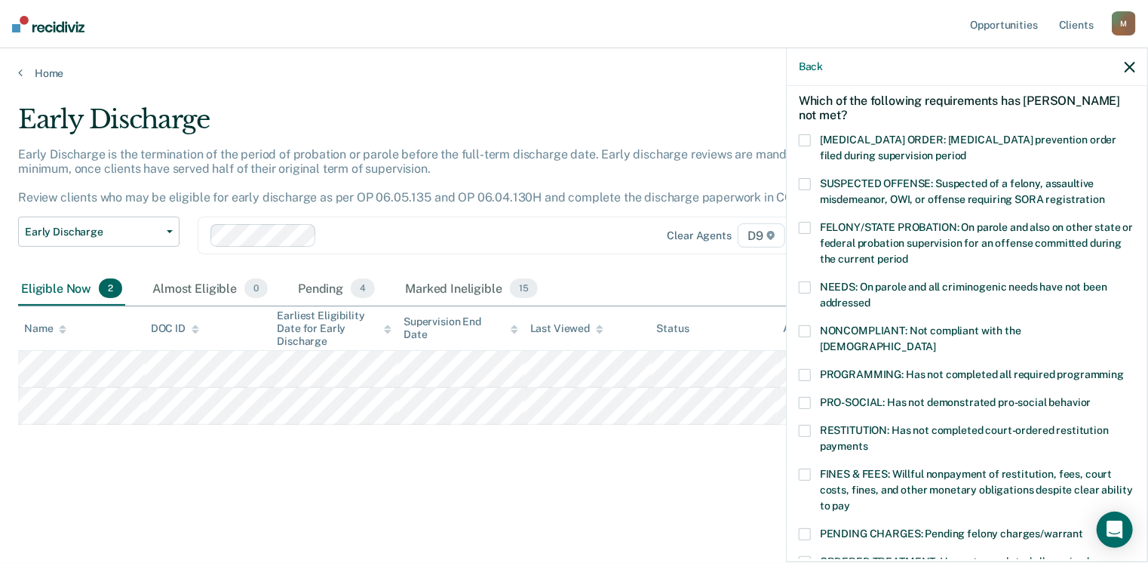
click at [809, 469] on span at bounding box center [805, 475] width 12 height 12
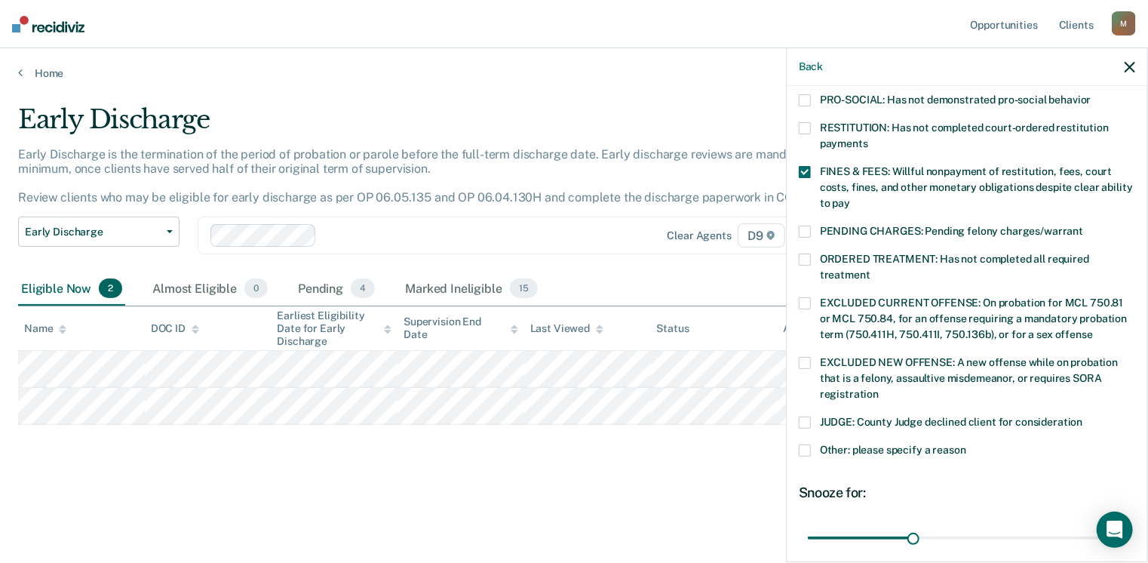
scroll to position [376, 0]
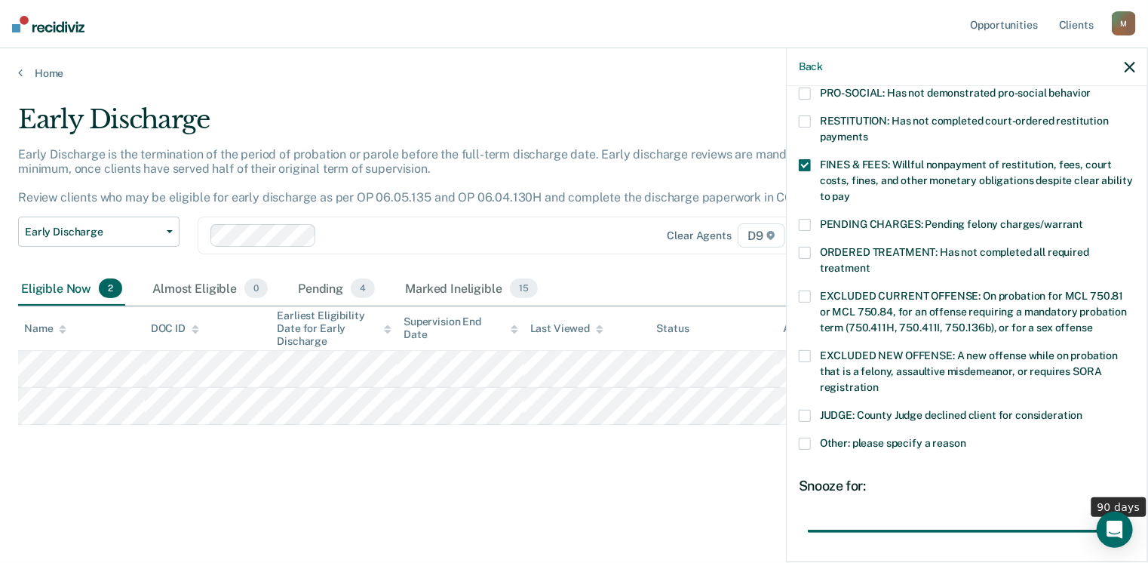
drag, startPoint x: 910, startPoint y: 512, endPoint x: 1138, endPoint y: 514, distance: 227.9
type input "90"
click at [1127, 518] on input "range" at bounding box center [967, 531] width 318 height 26
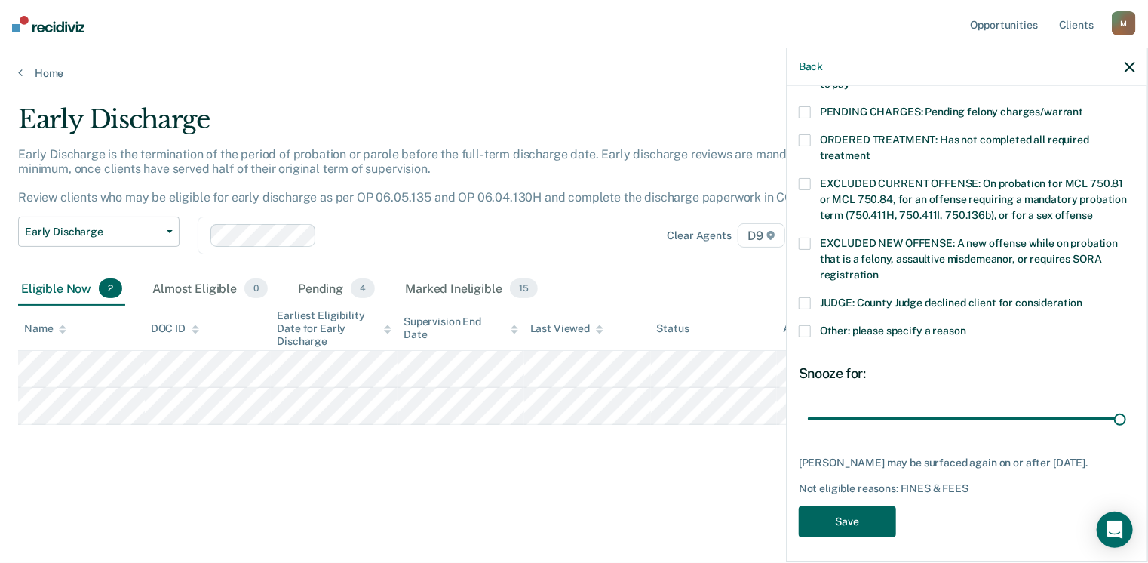
click at [829, 517] on button "Save" at bounding box center [847, 521] width 97 height 31
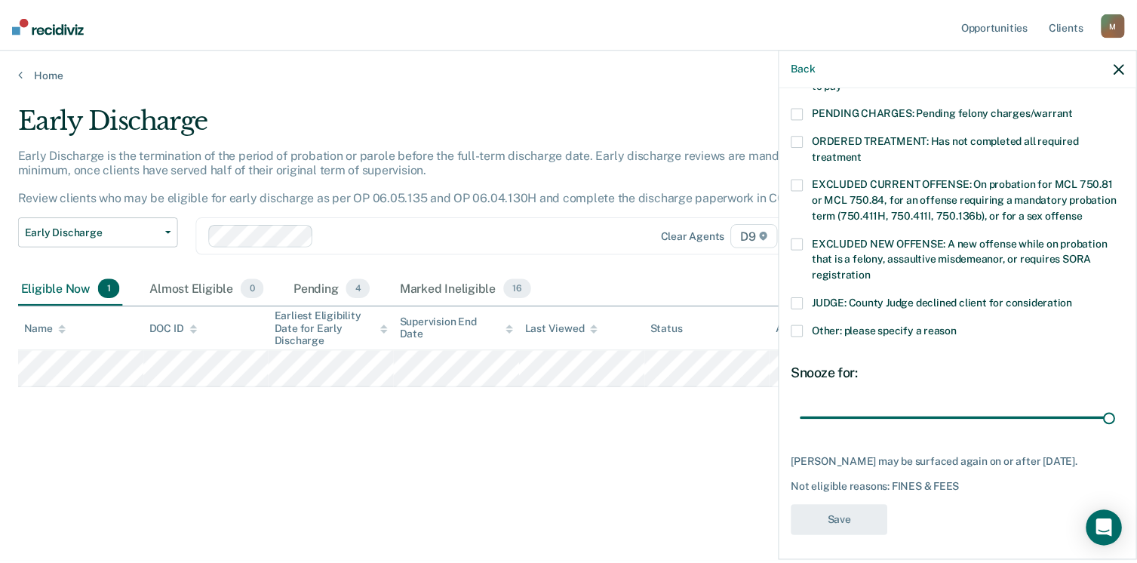
scroll to position [407, 0]
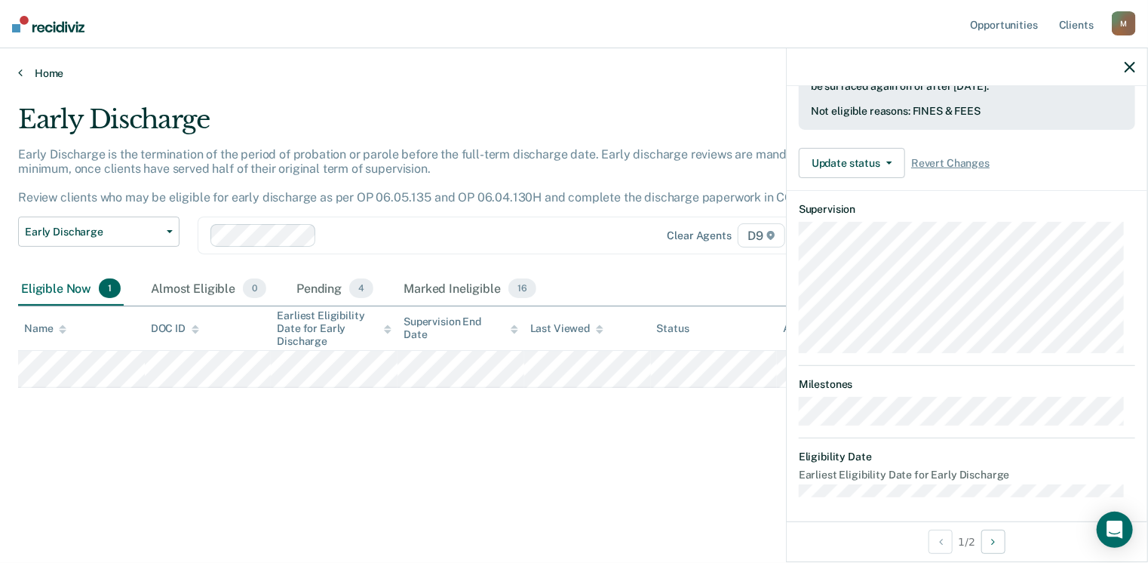
click at [21, 70] on icon at bounding box center [20, 72] width 5 height 12
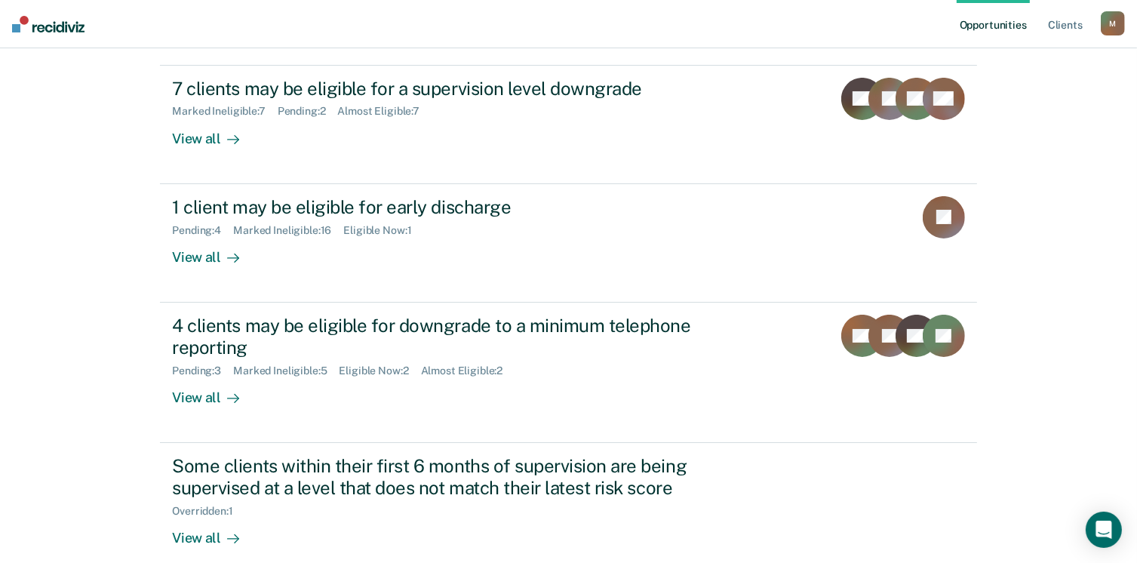
scroll to position [168, 0]
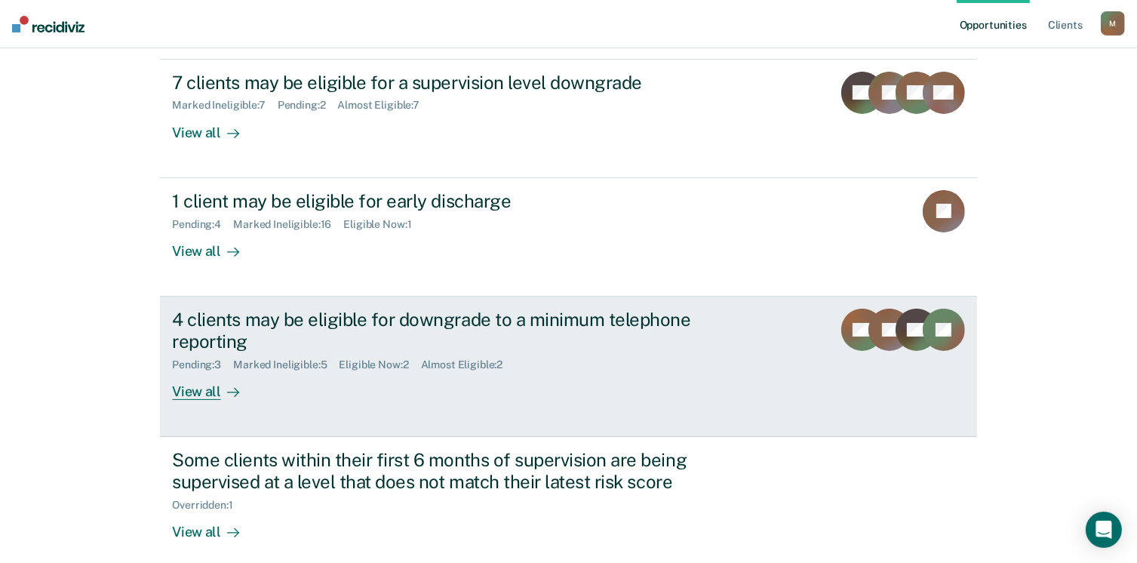
click at [229, 321] on div "4 clients may be eligible for downgrade to a minimum telephone reporting" at bounding box center [437, 331] width 530 height 44
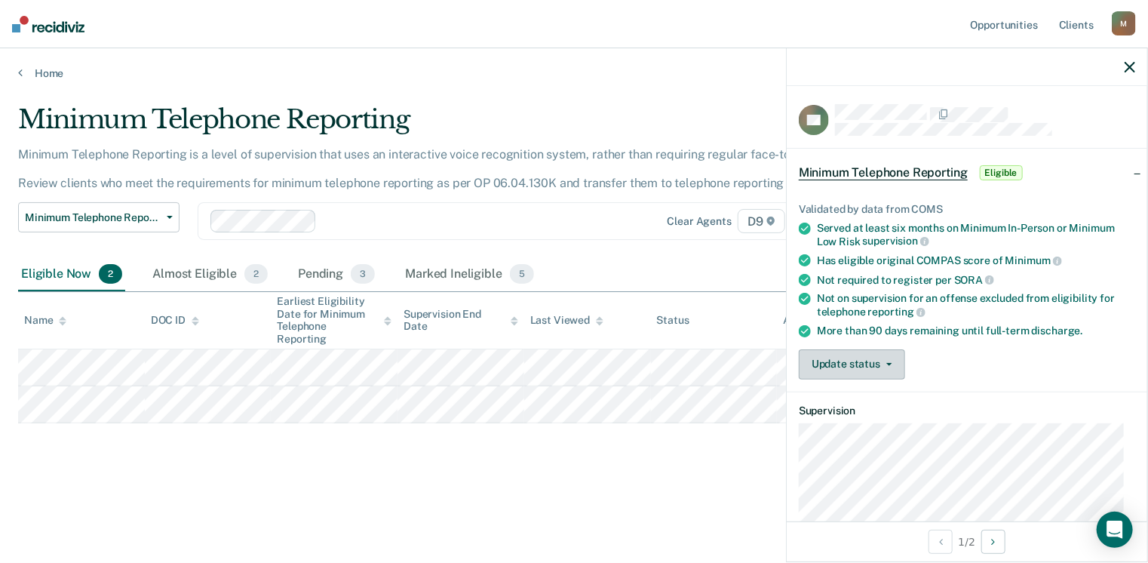
click at [862, 355] on button "Update status" at bounding box center [852, 364] width 106 height 30
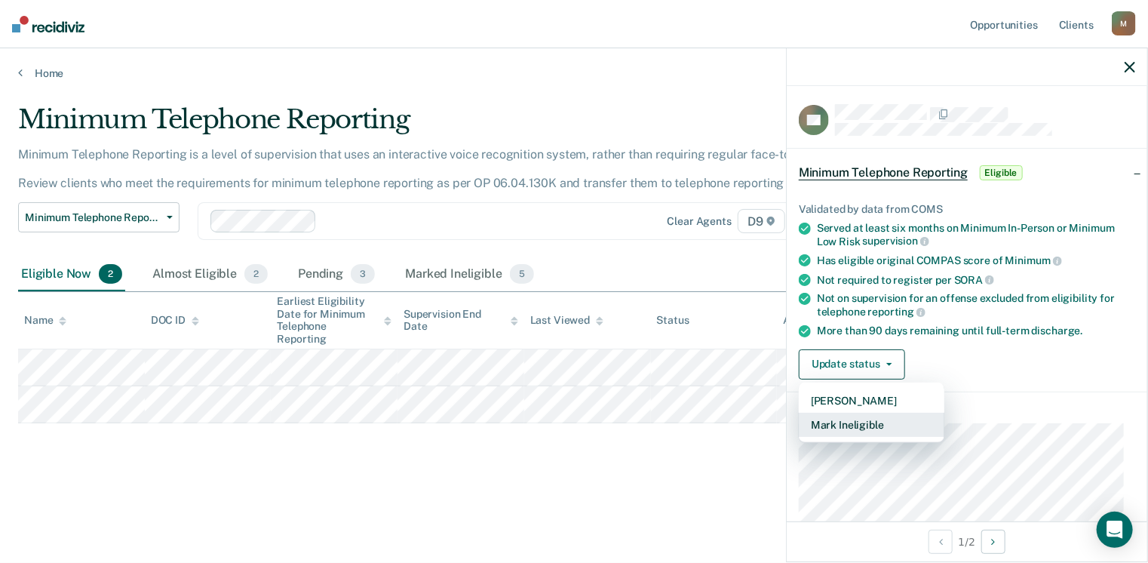
click at [869, 417] on button "Mark Ineligible" at bounding box center [872, 425] width 146 height 24
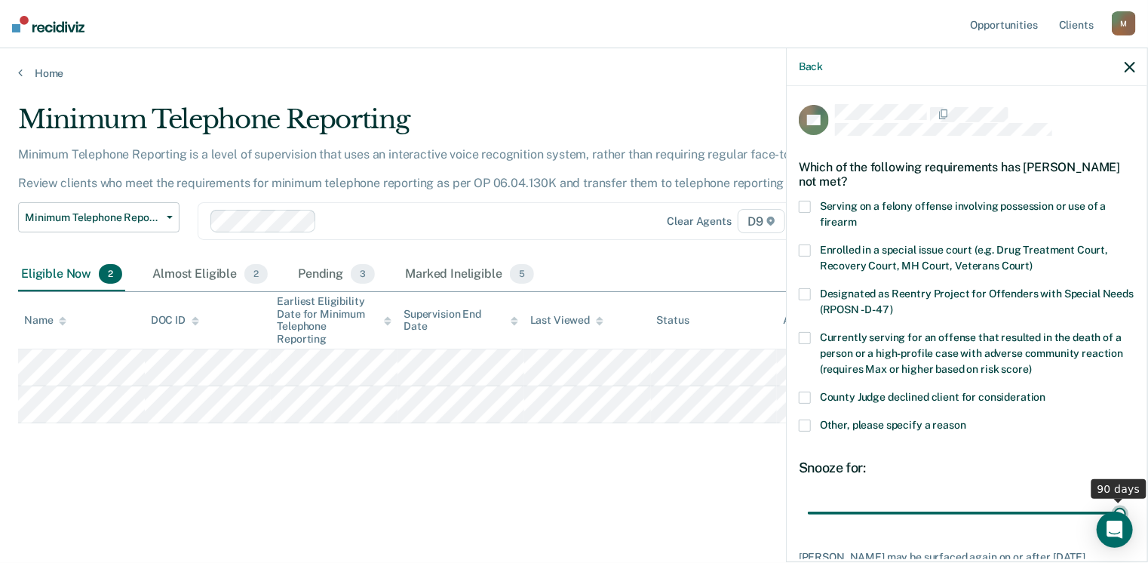
drag, startPoint x: 908, startPoint y: 508, endPoint x: 1153, endPoint y: 499, distance: 245.4
type input "90"
click at [1127, 500] on input "range" at bounding box center [967, 513] width 318 height 26
click at [796, 420] on div "AS Which of the following requirements has [PERSON_NAME] not met? Serving on a …" at bounding box center [967, 322] width 361 height 473
click at [811, 420] on label "Other, please specify a reason" at bounding box center [967, 428] width 337 height 16
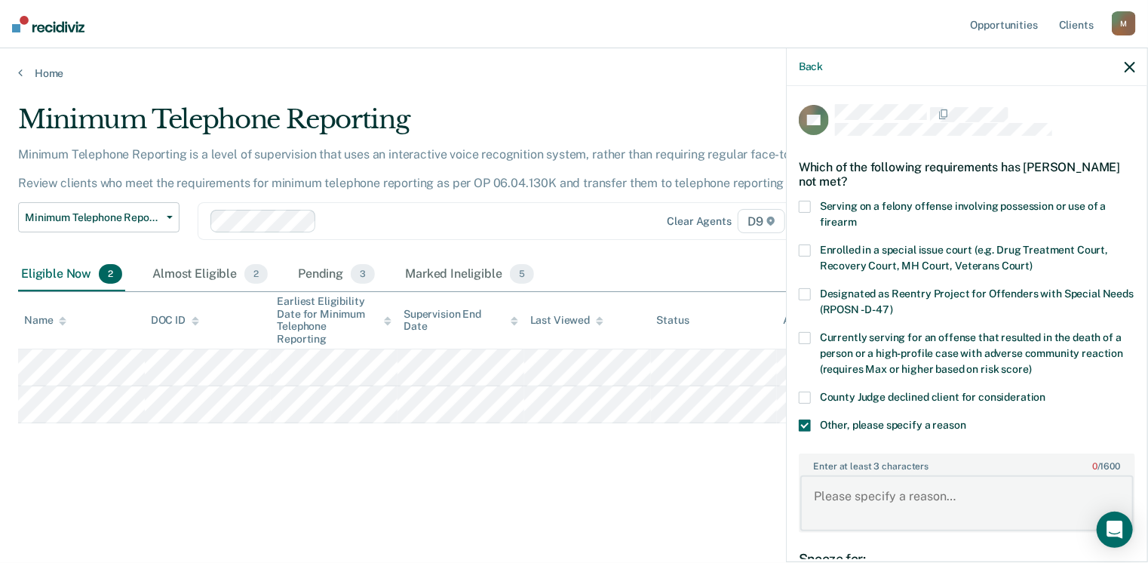
click at [819, 495] on textarea "Enter at least 3 characters 0 / 1600" at bounding box center [968, 503] width 334 height 56
type textarea "Placed on Min. in [DATE]."
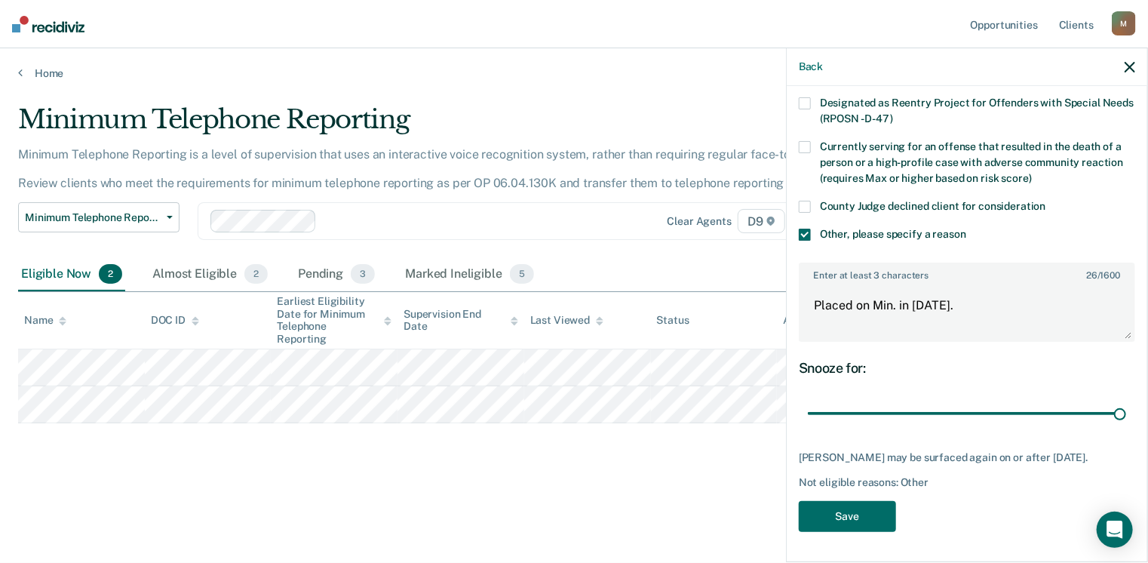
scroll to position [200, 0]
click at [843, 518] on button "Save" at bounding box center [847, 516] width 97 height 31
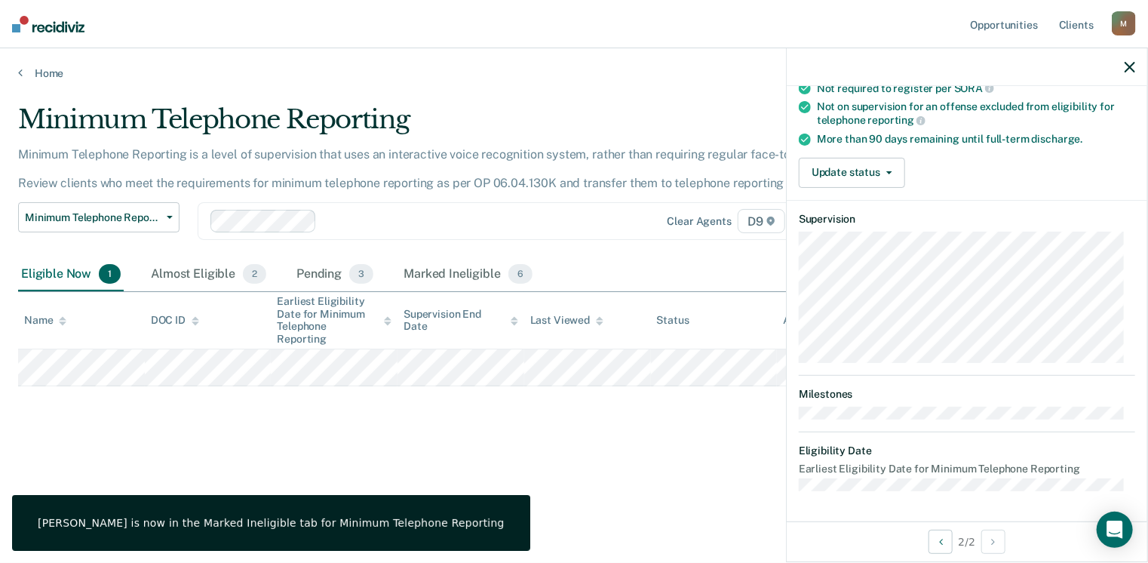
scroll to position [186, 0]
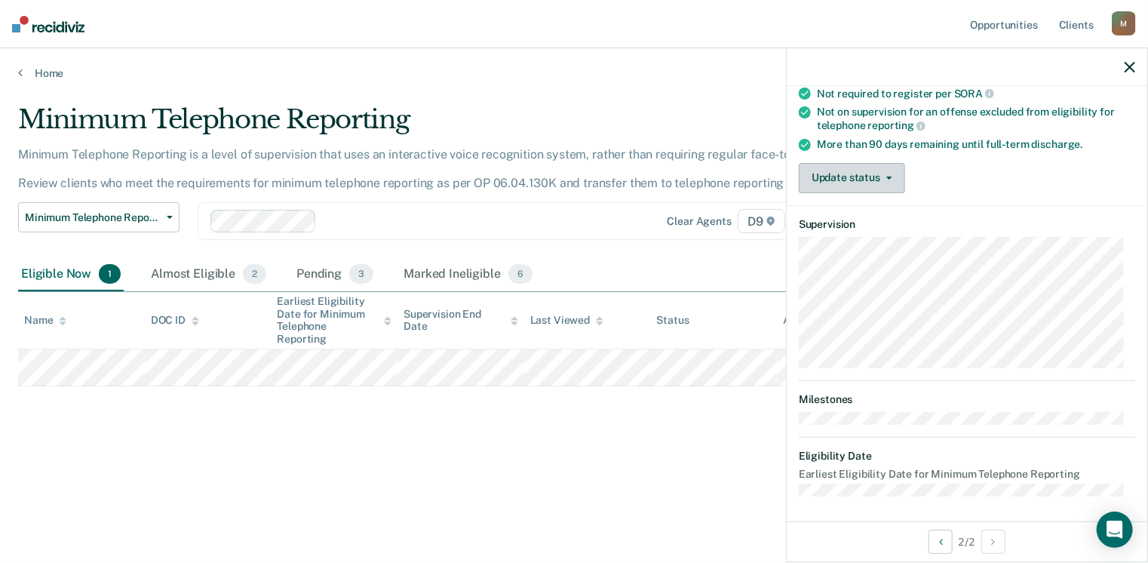
click at [869, 172] on button "Update status" at bounding box center [852, 178] width 106 height 30
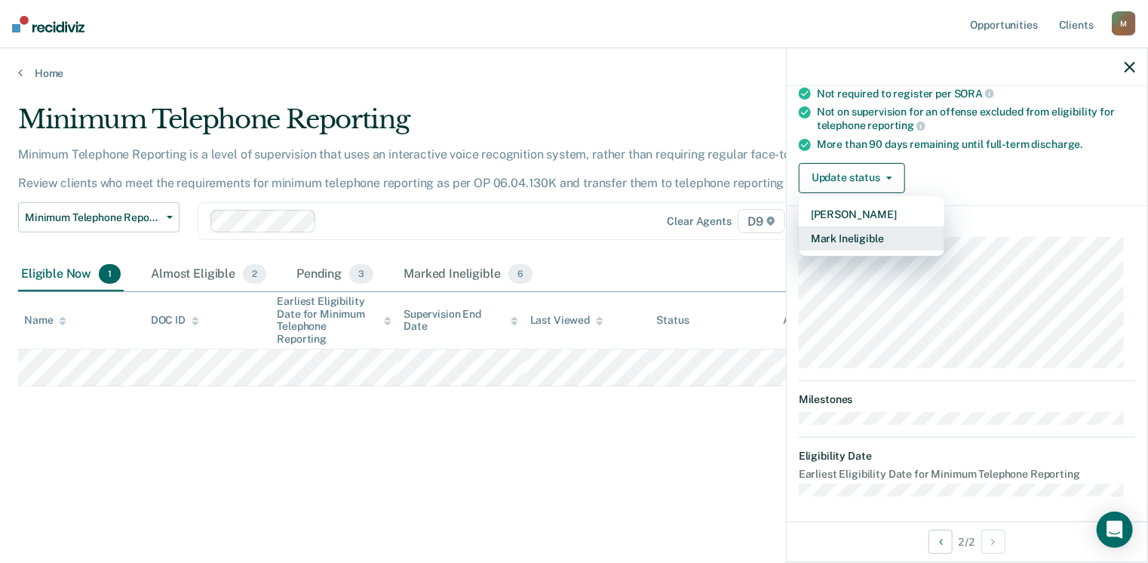
click at [879, 235] on button "Mark Ineligible" at bounding box center [872, 238] width 146 height 24
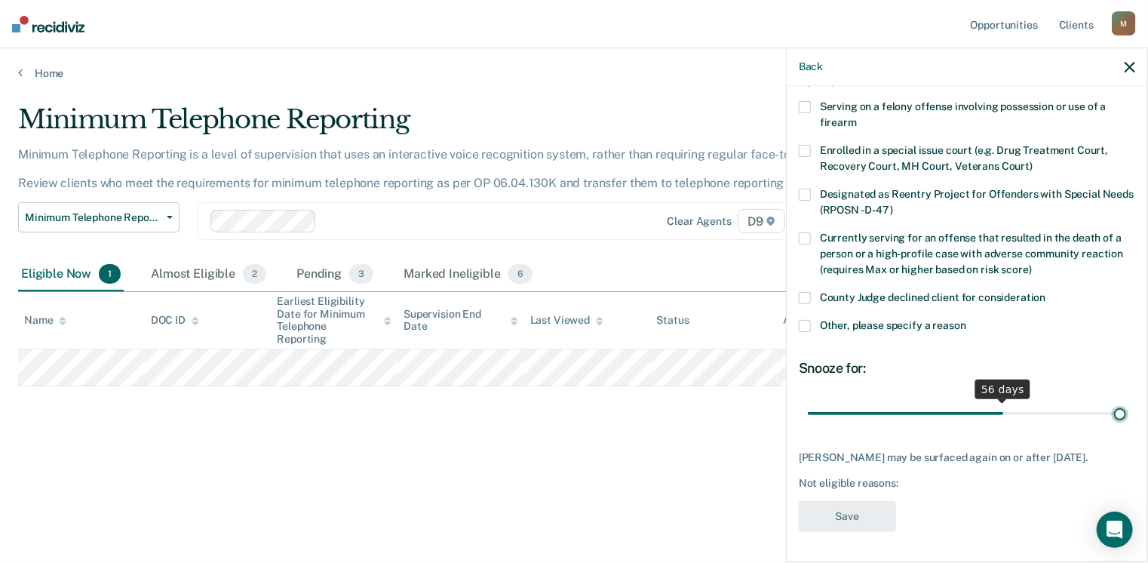
scroll to position [97, 0]
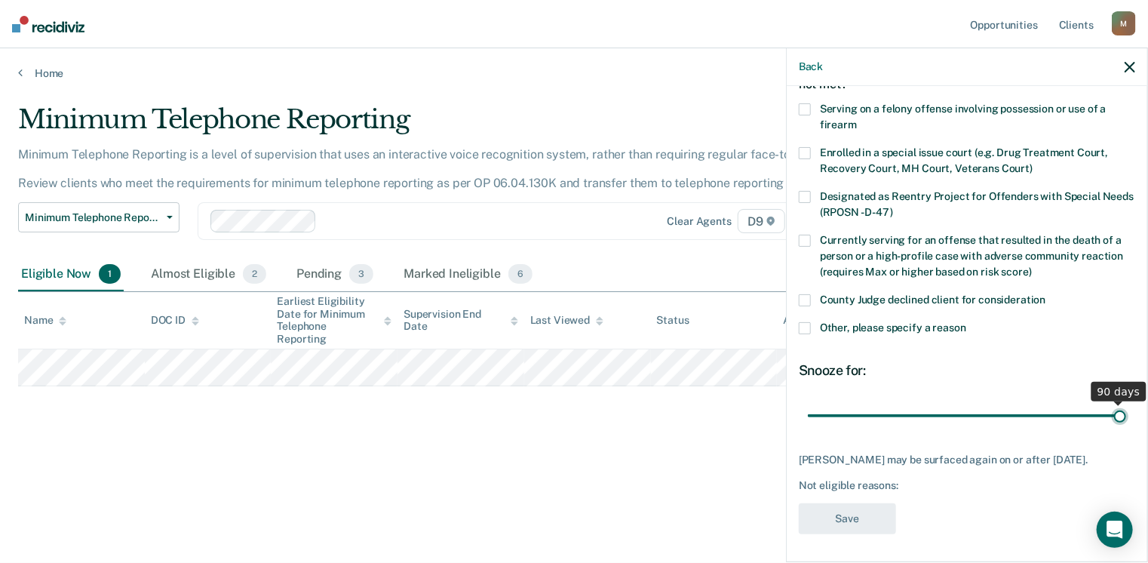
drag, startPoint x: 909, startPoint y: 399, endPoint x: 1153, endPoint y: 367, distance: 245.9
type input "90"
click at [1127, 403] on input "range" at bounding box center [967, 416] width 318 height 26
click at [809, 325] on span at bounding box center [805, 328] width 12 height 12
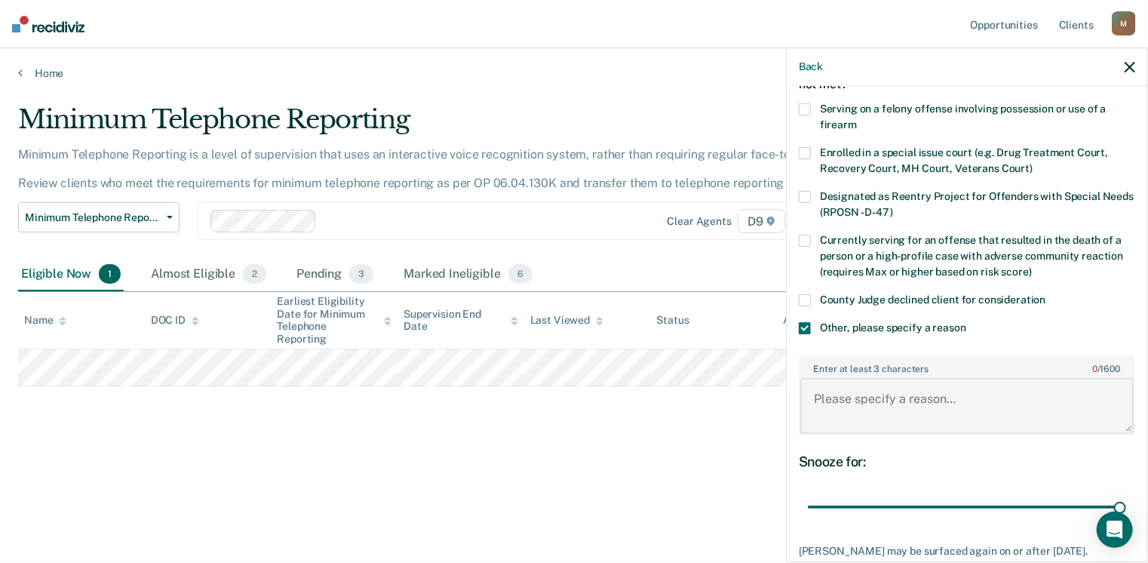
click at [856, 396] on textarea "Enter at least 3 characters 0 / 1600" at bounding box center [968, 406] width 334 height 56
paste textarea "Placed in [DATE] on Minimum."
type textarea "Placed in [DATE] on Minimum."
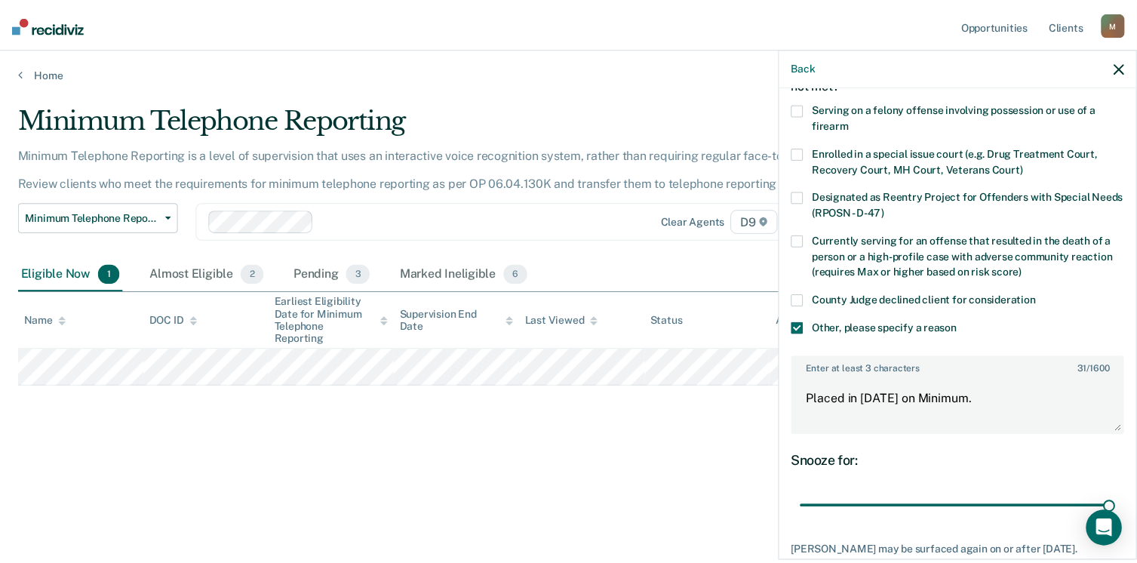
scroll to position [187, 0]
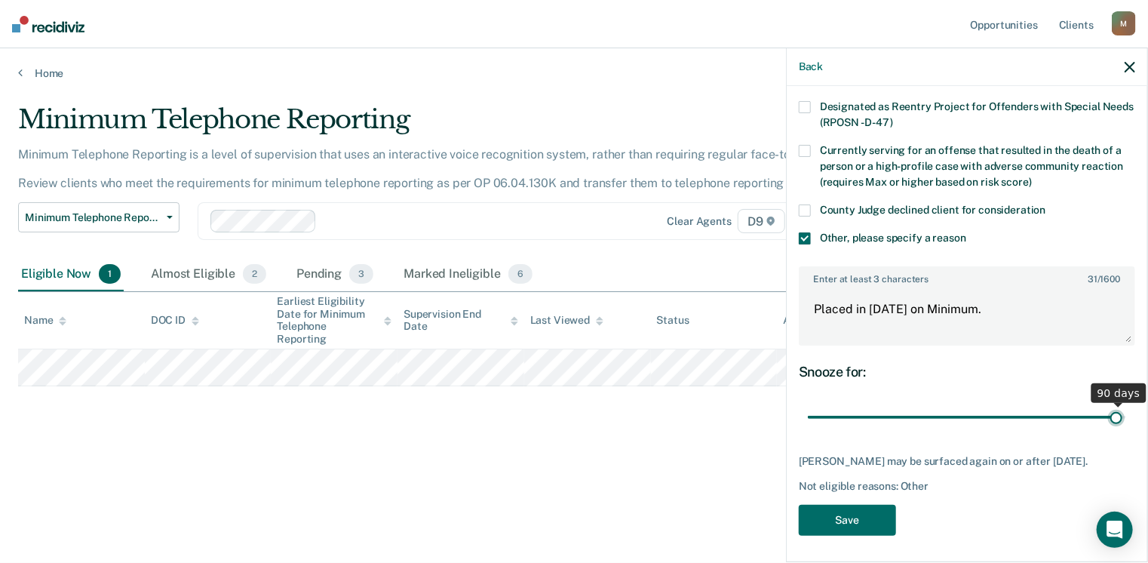
type input "90"
drag, startPoint x: 1105, startPoint y: 414, endPoint x: 1141, endPoint y: 411, distance: 36.3
click at [1127, 411] on input "range" at bounding box center [967, 417] width 318 height 26
click at [842, 514] on button "Save" at bounding box center [847, 520] width 97 height 31
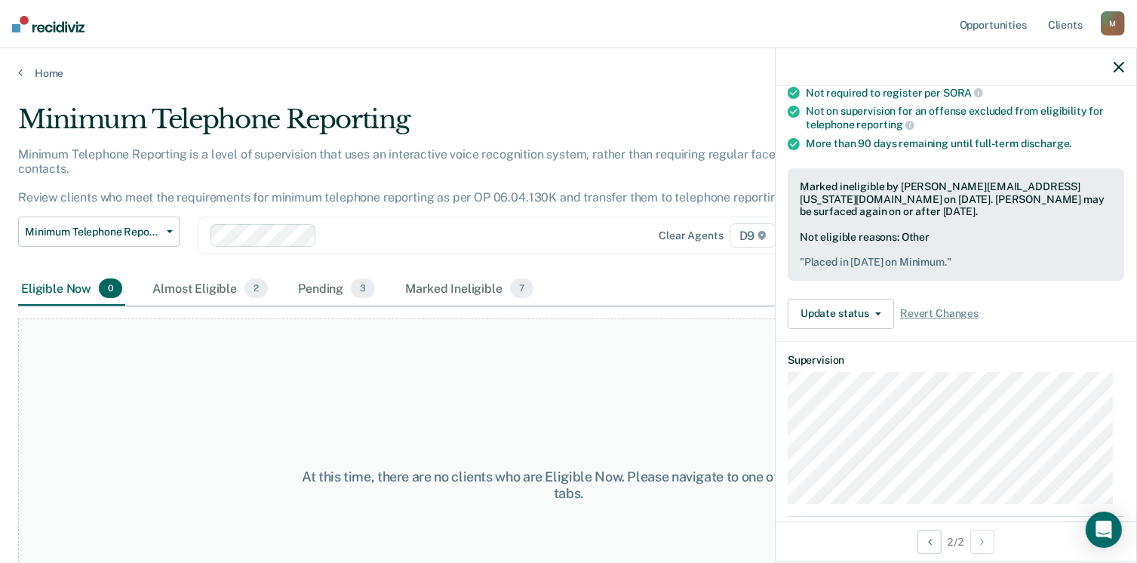
click at [1115, 66] on icon "button" at bounding box center [1119, 67] width 11 height 11
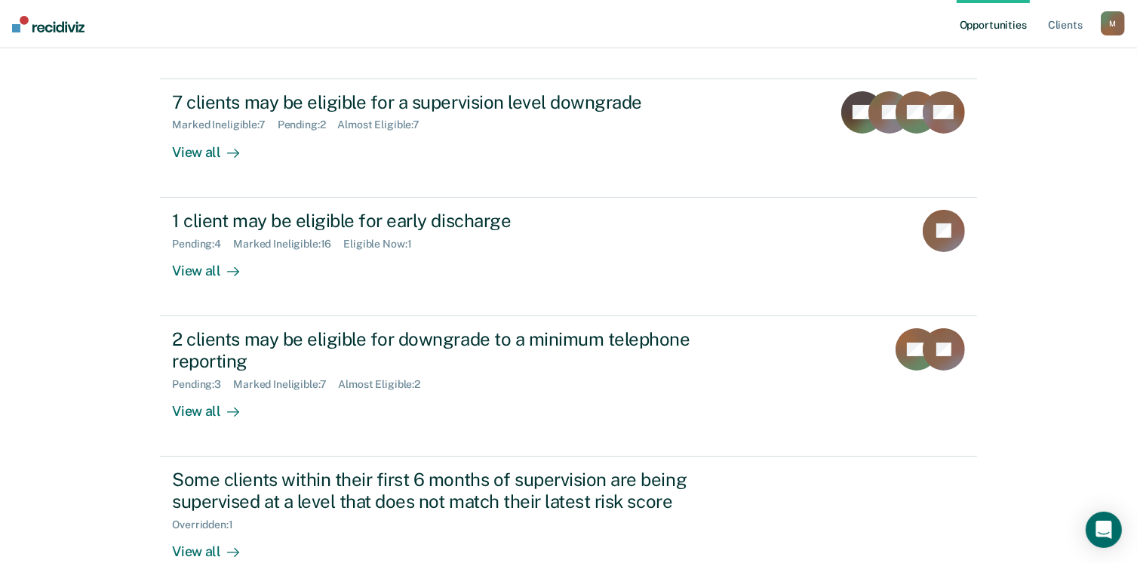
scroll to position [150, 0]
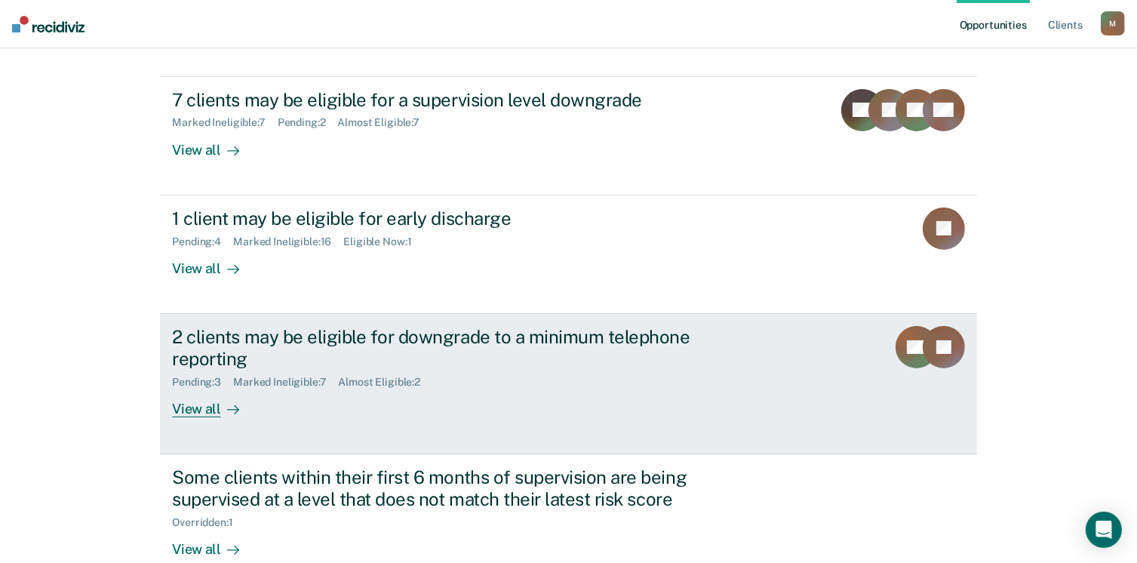
click at [205, 411] on div "View all" at bounding box center [214, 402] width 85 height 29
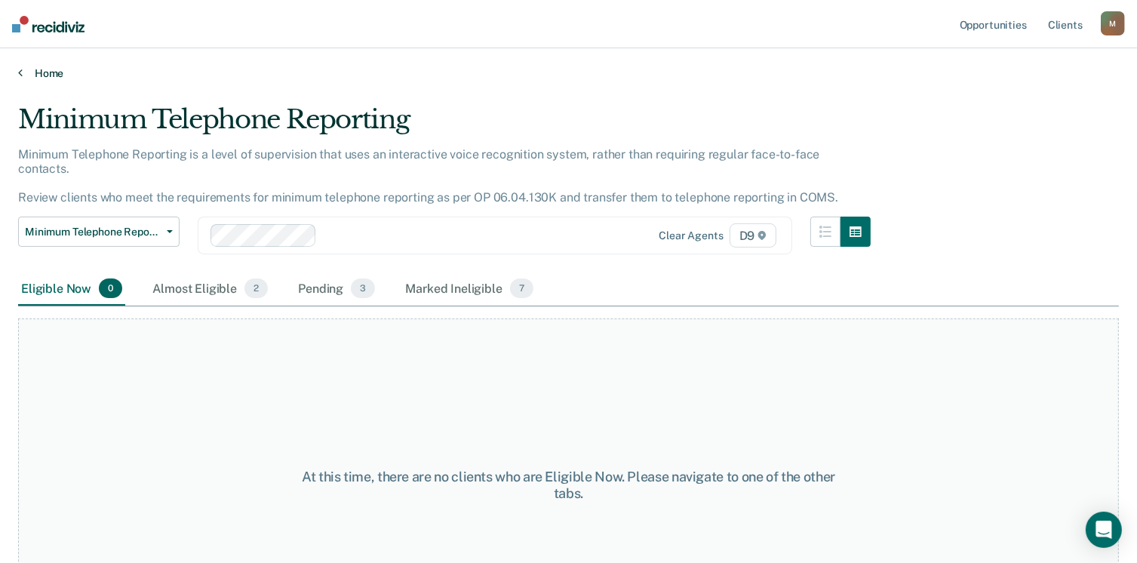
click at [20, 71] on icon at bounding box center [20, 72] width 5 height 12
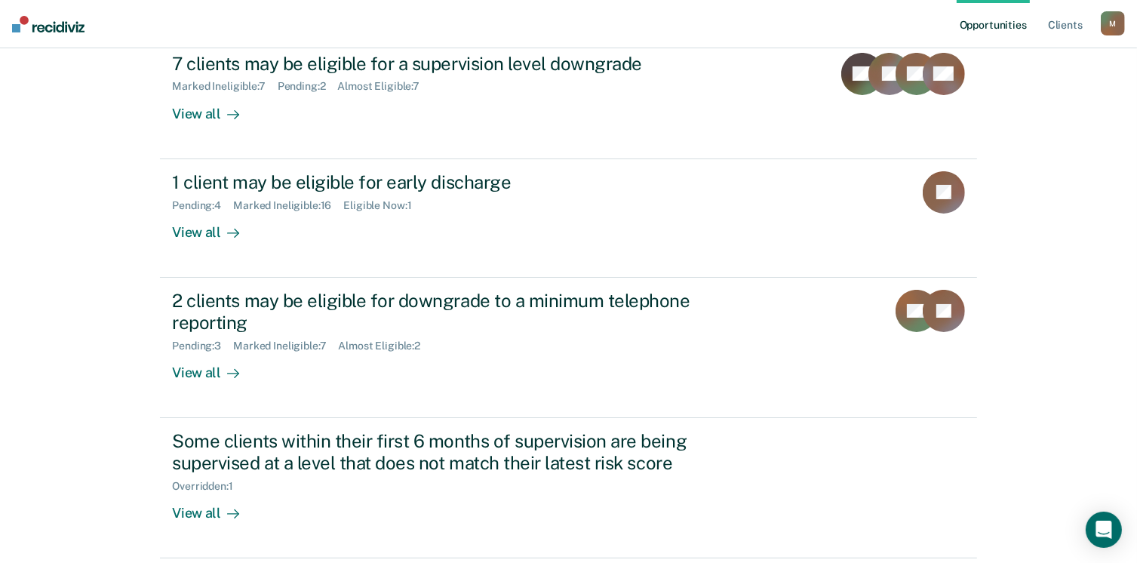
scroll to position [241, 0]
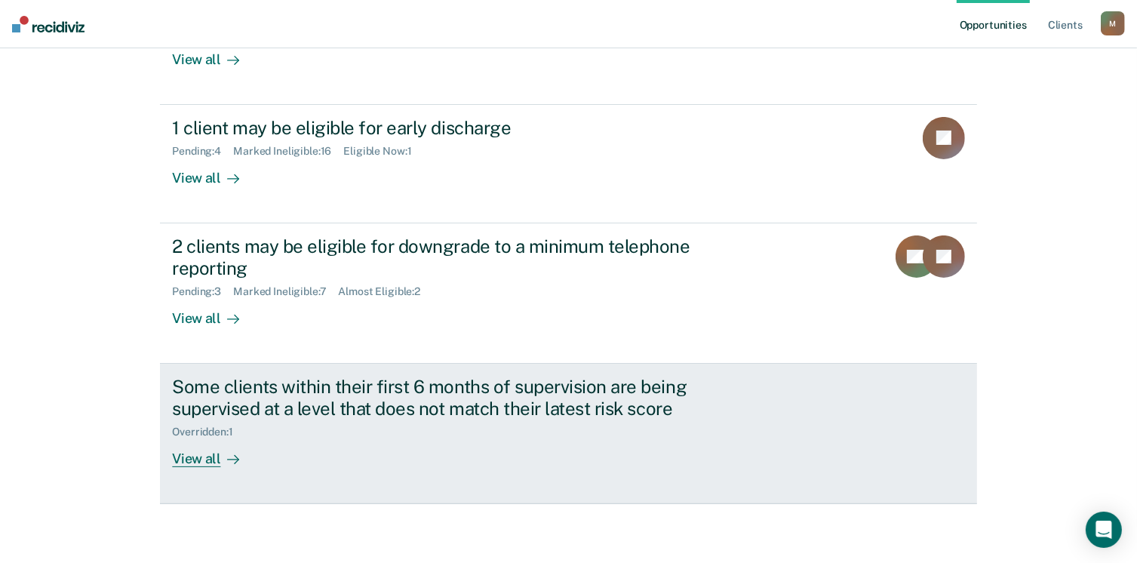
click at [189, 460] on div "View all" at bounding box center [214, 452] width 85 height 29
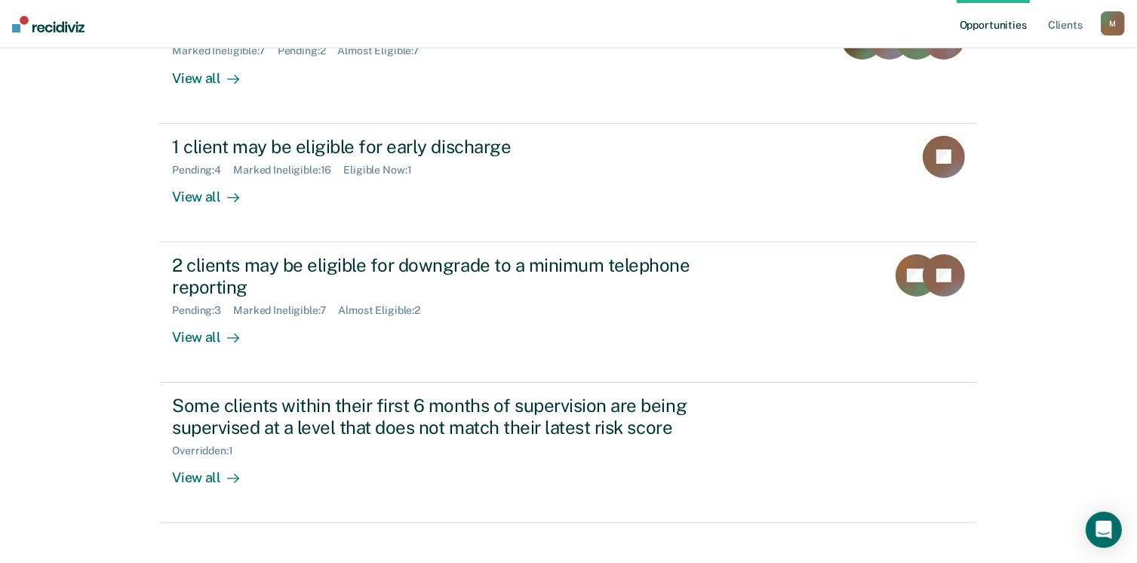
scroll to position [241, 0]
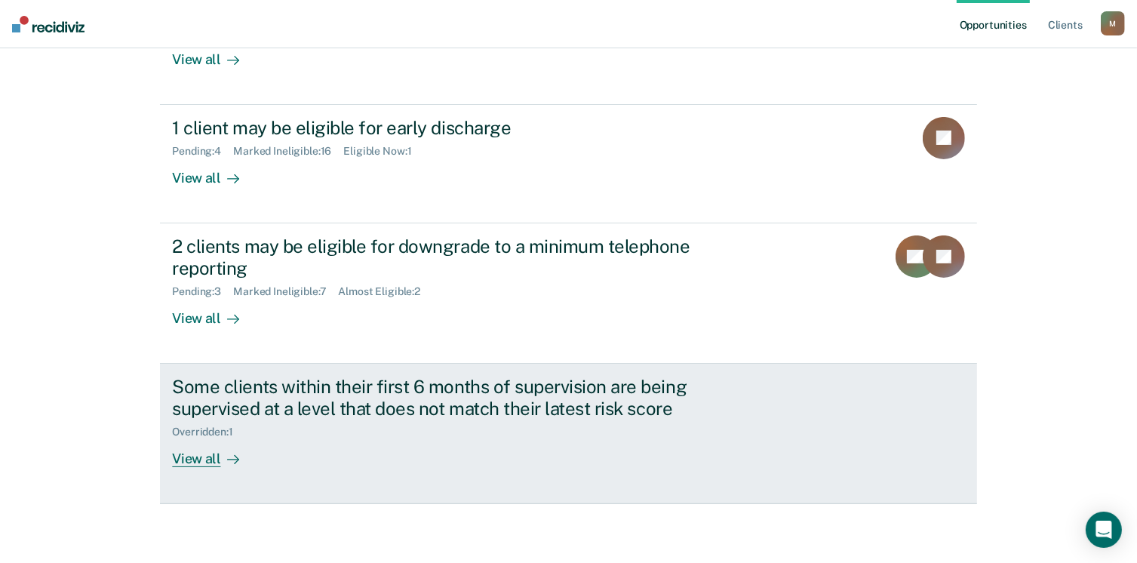
click at [189, 457] on div "View all" at bounding box center [214, 452] width 85 height 29
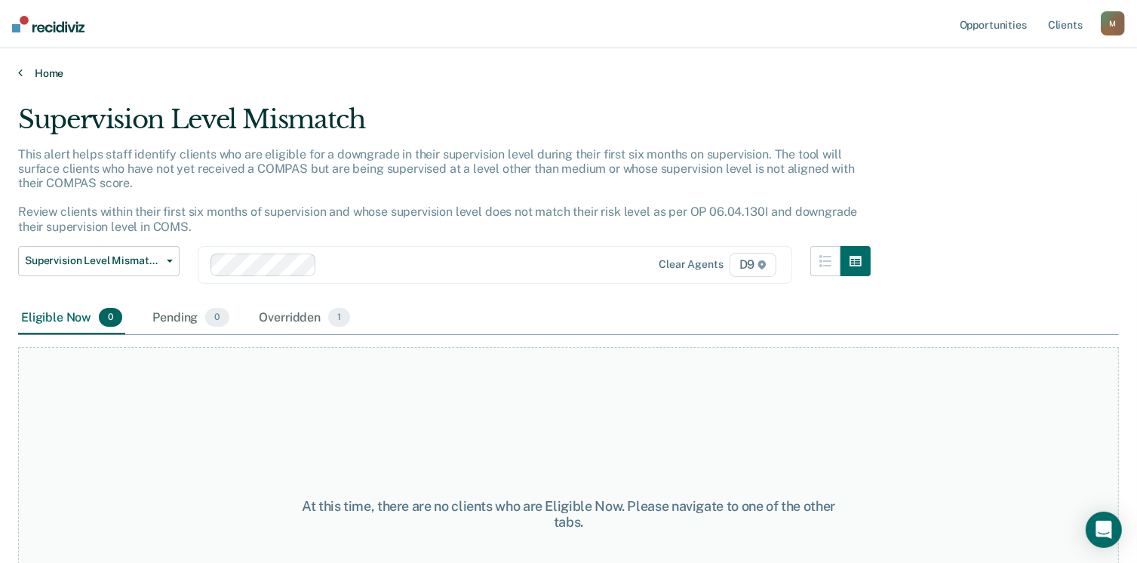
click at [24, 72] on link "Home" at bounding box center [568, 73] width 1101 height 14
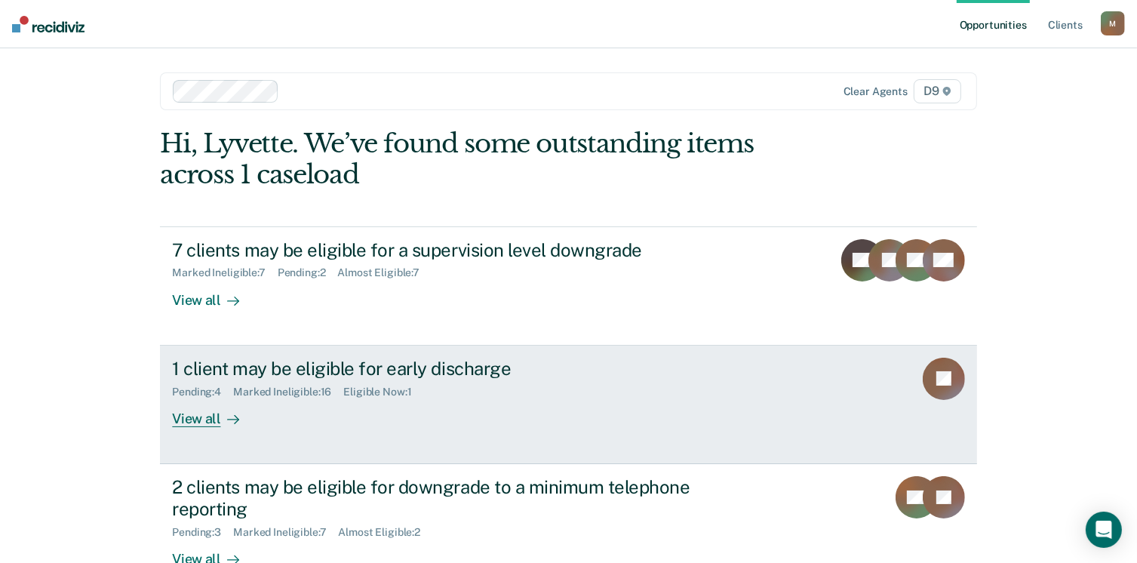
click at [266, 375] on div "1 client may be eligible for early discharge" at bounding box center [437, 369] width 530 height 22
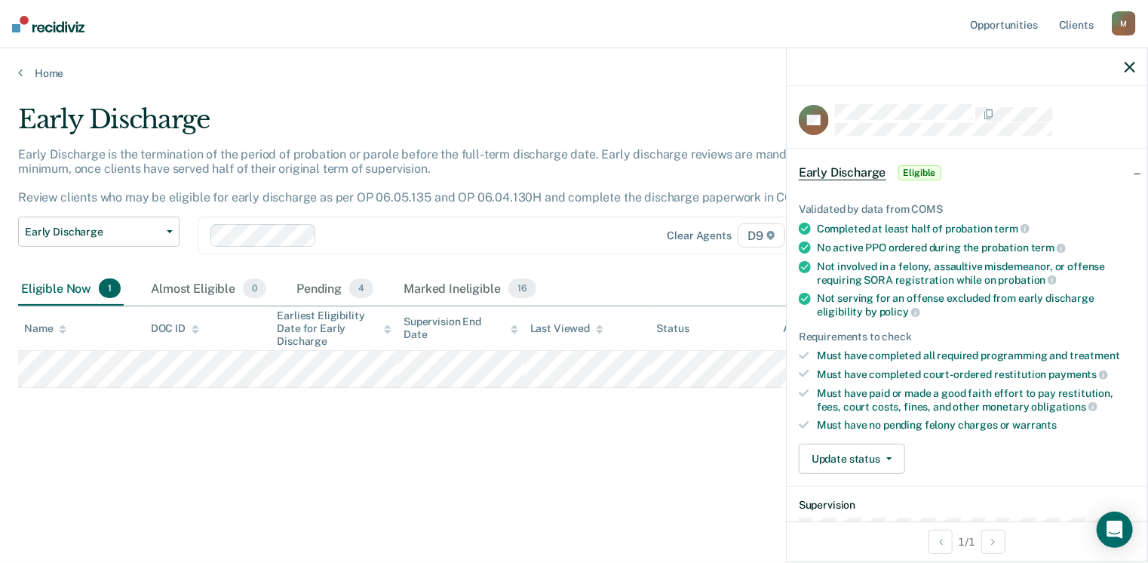
click at [909, 168] on span "Eligible" at bounding box center [920, 172] width 43 height 15
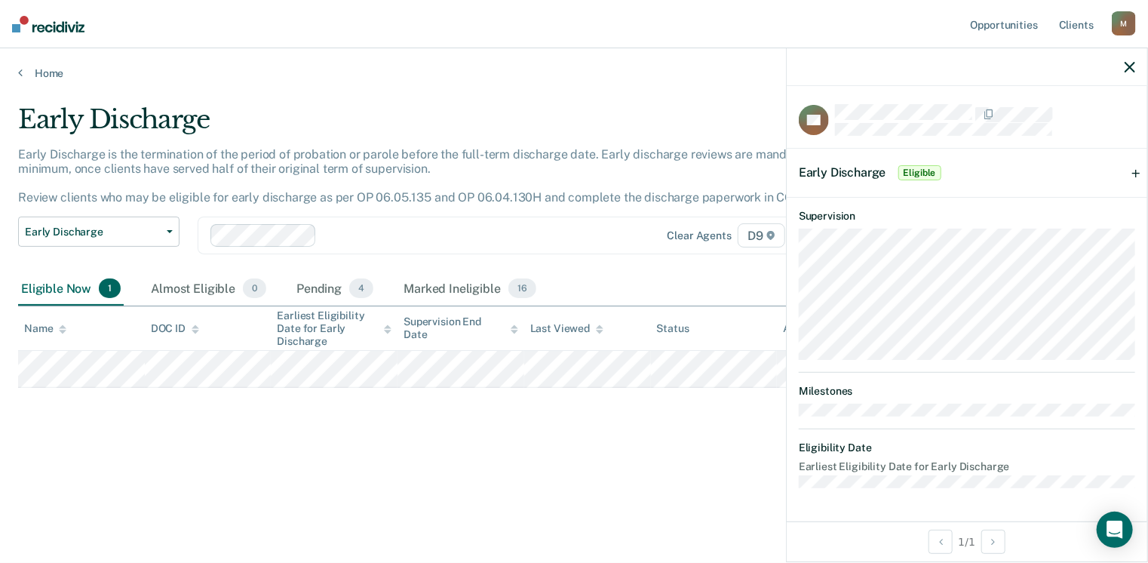
click at [911, 170] on span "Eligible" at bounding box center [920, 172] width 43 height 15
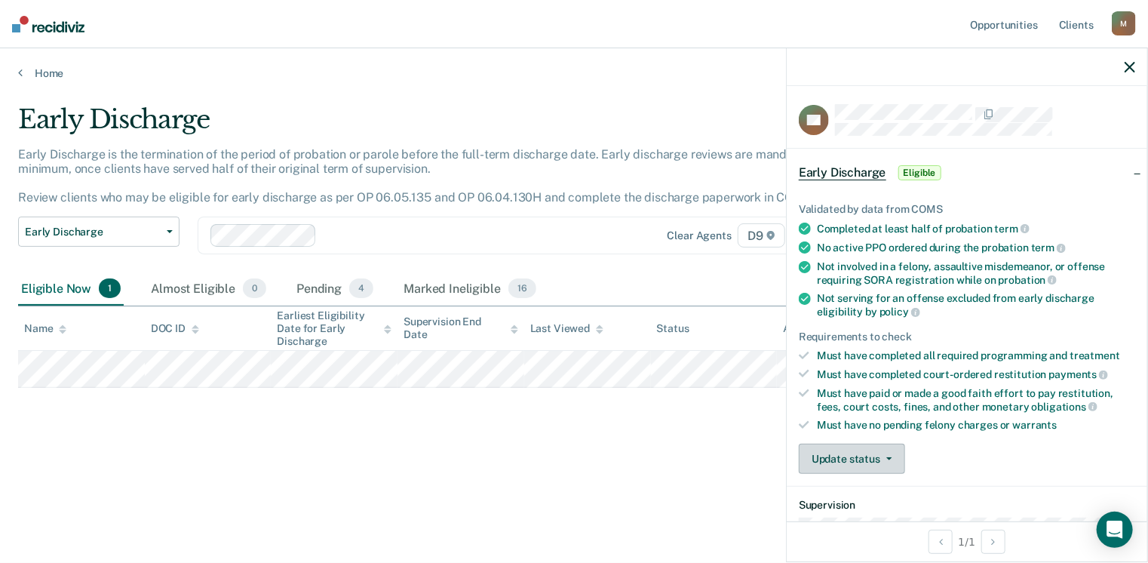
click at [876, 451] on button "Update status" at bounding box center [852, 459] width 106 height 30
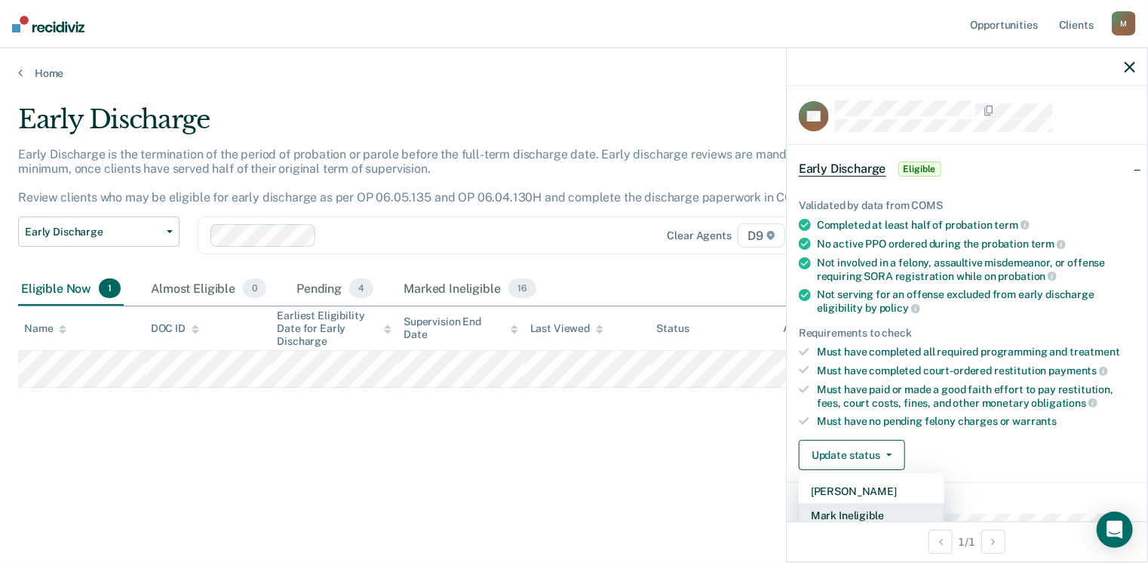
click at [857, 509] on button "Mark Ineligible" at bounding box center [872, 515] width 146 height 24
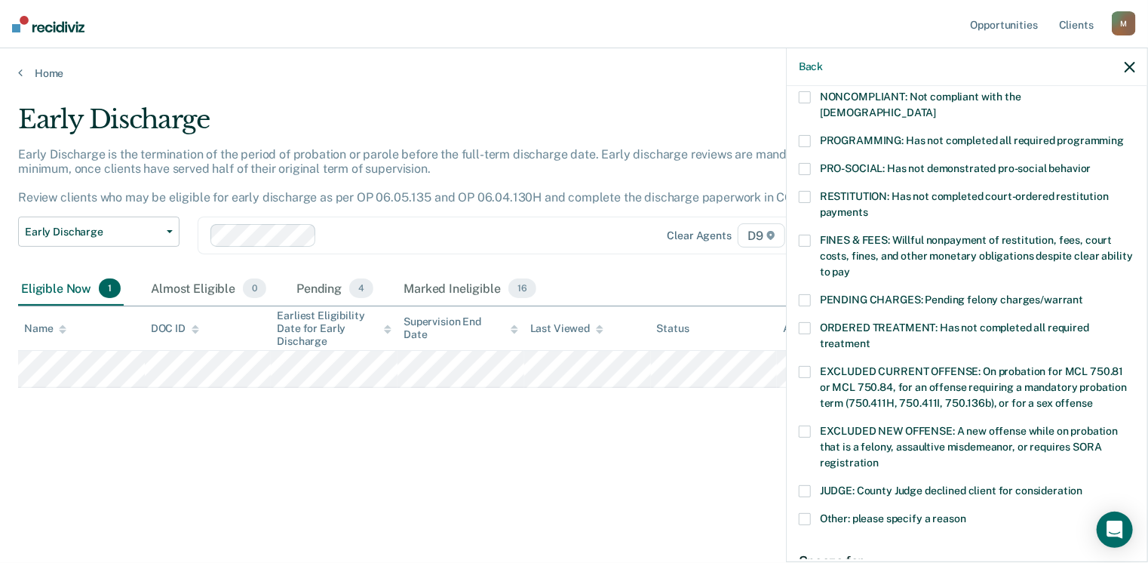
scroll to position [304, 0]
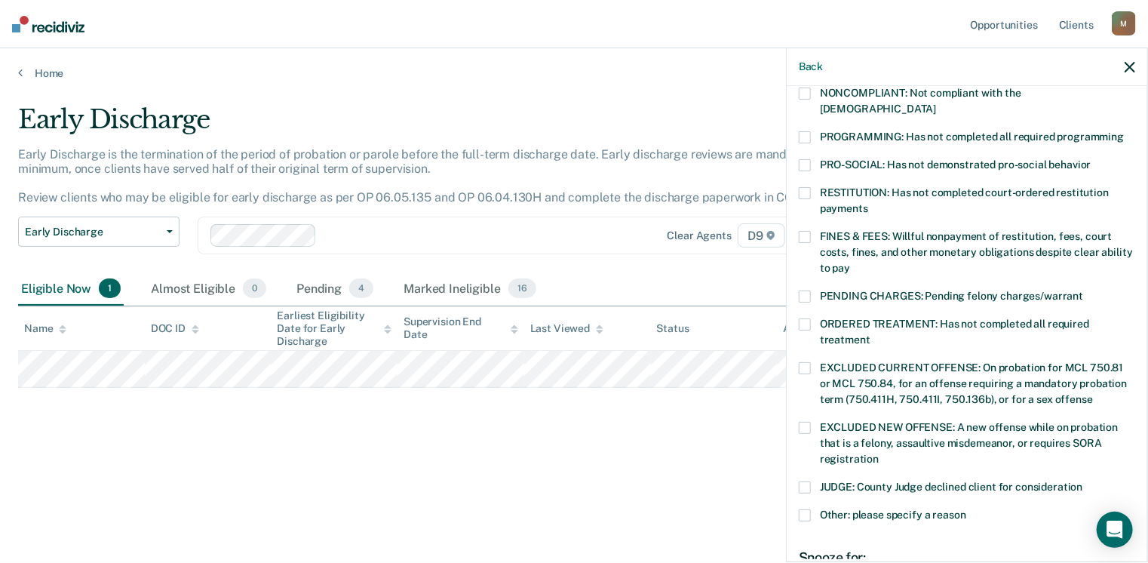
click at [805, 481] on span at bounding box center [805, 487] width 12 height 12
click at [799, 509] on span at bounding box center [805, 515] width 12 height 12
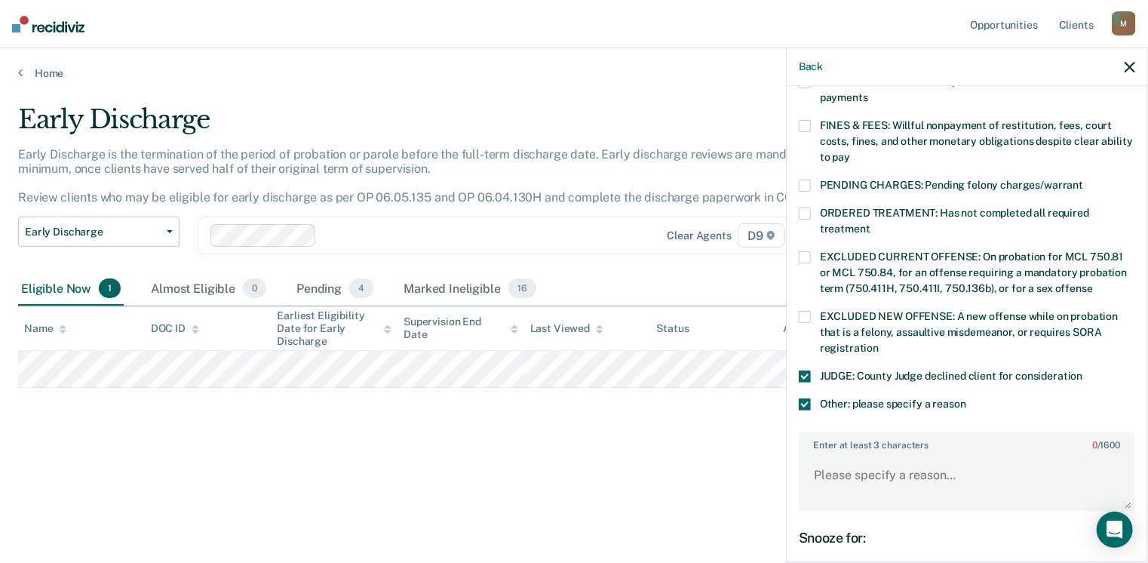
scroll to position [420, 0]
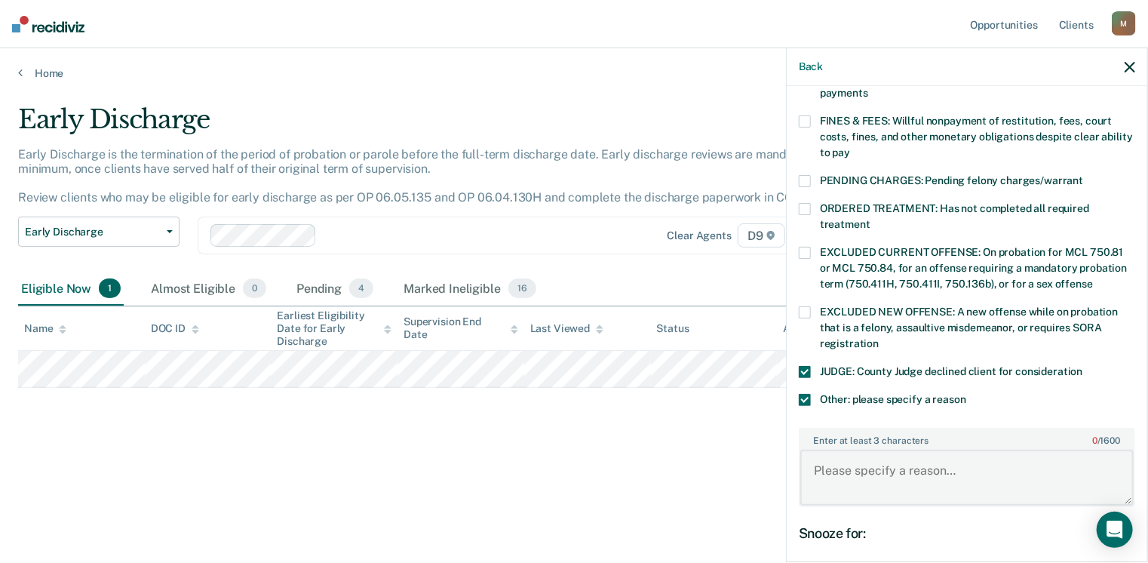
click at [823, 450] on textarea "Enter at least 3 characters 0 / 1600" at bounding box center [968, 478] width 334 height 56
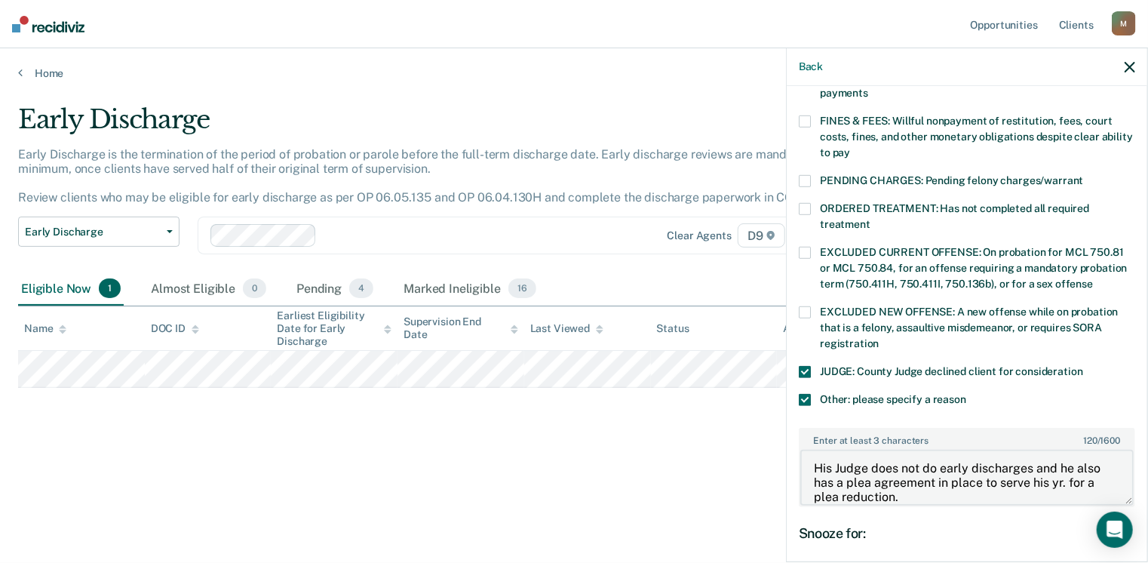
type textarea "His Judge does not do early discharges and he also has a plea agreement in plac…"
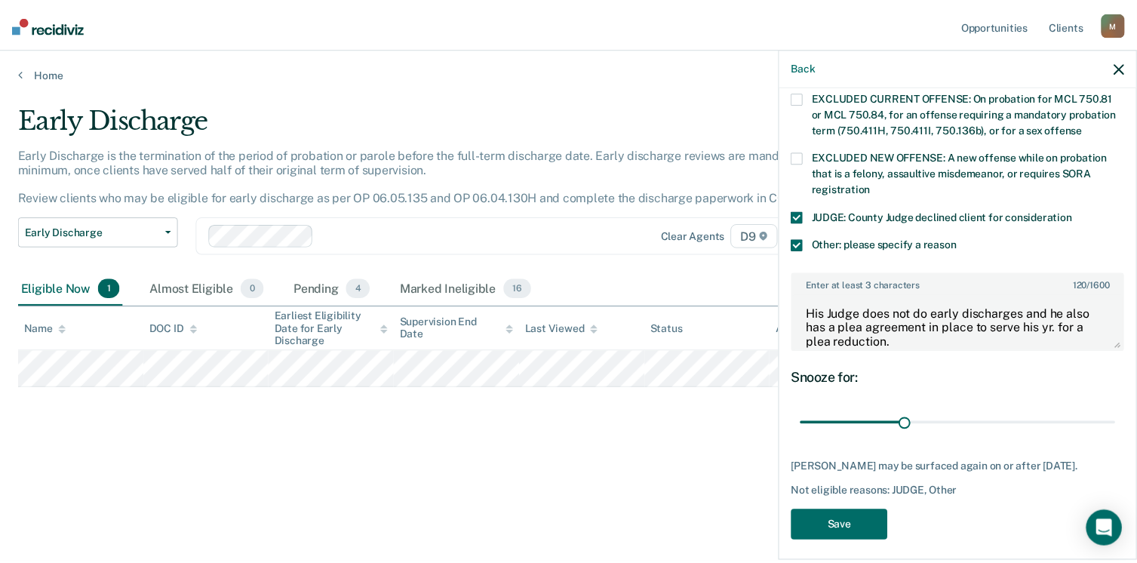
scroll to position [578, 0]
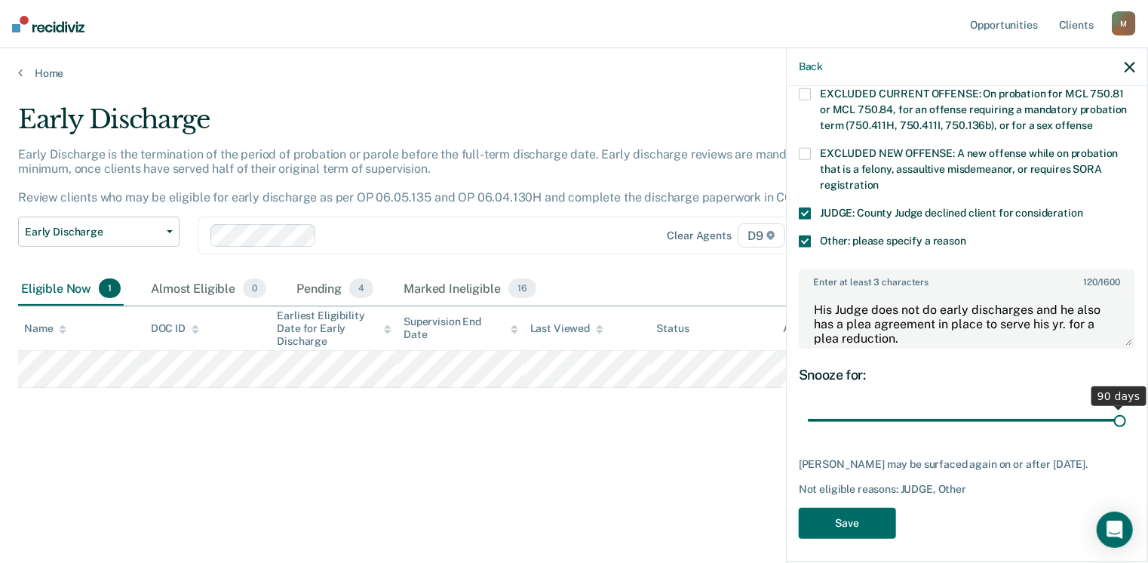
drag, startPoint x: 909, startPoint y: 400, endPoint x: 1153, endPoint y: 377, distance: 245.6
type input "90"
click at [1127, 407] on input "range" at bounding box center [967, 420] width 318 height 26
click at [844, 515] on button "Save" at bounding box center [847, 523] width 97 height 31
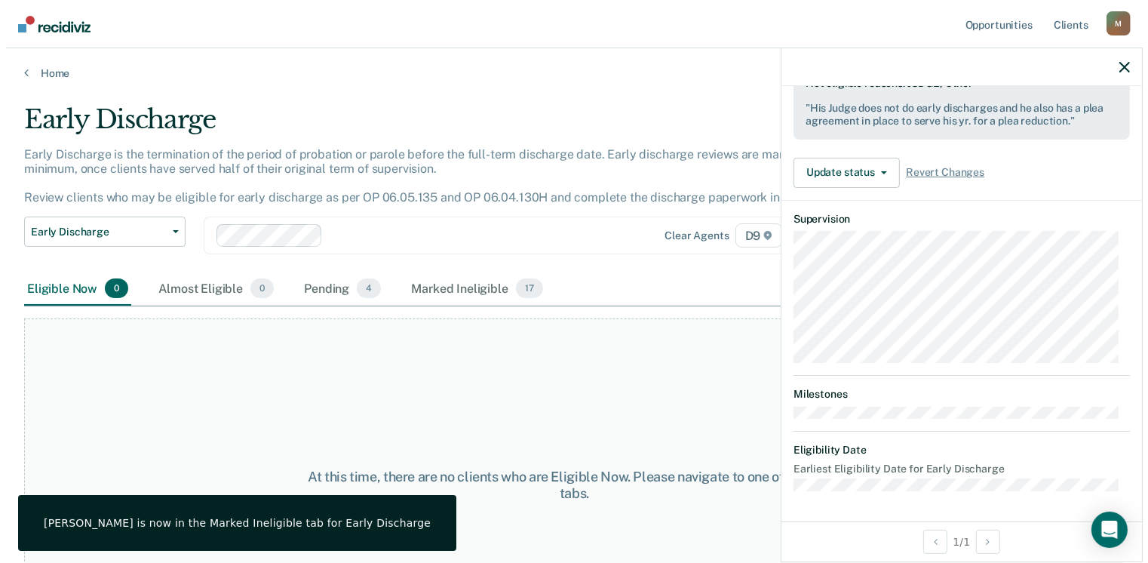
scroll to position [429, 0]
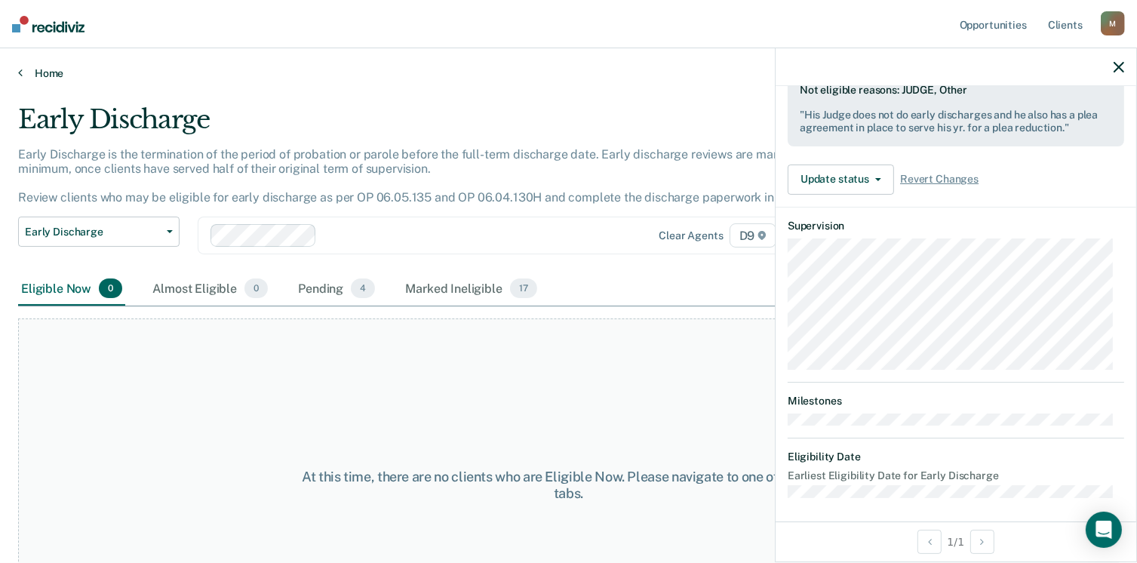
click at [20, 72] on icon at bounding box center [20, 72] width 5 height 12
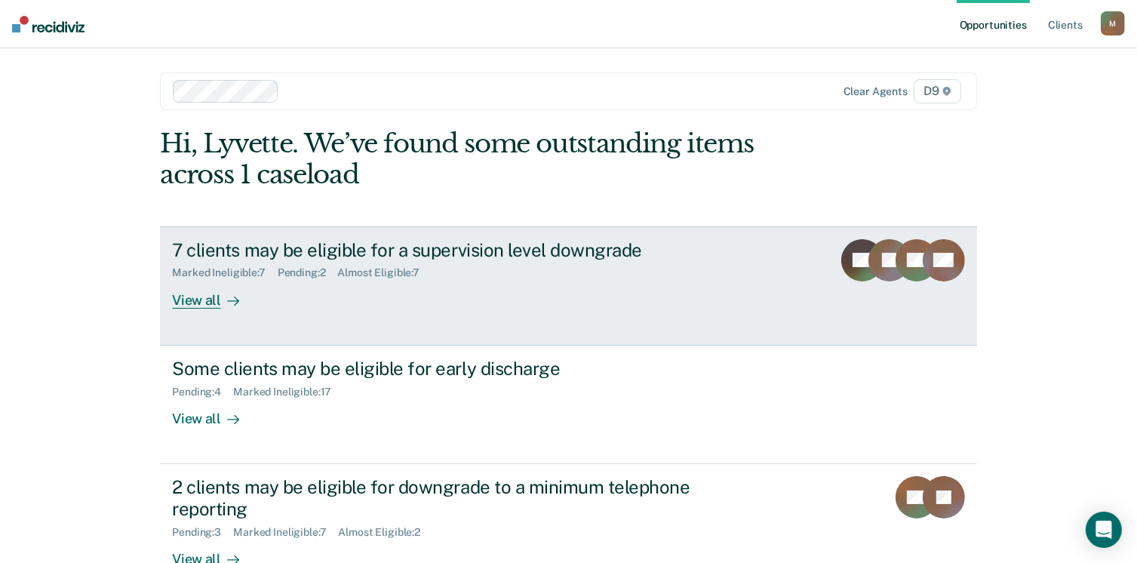
click at [208, 301] on div "View all" at bounding box center [214, 293] width 85 height 29
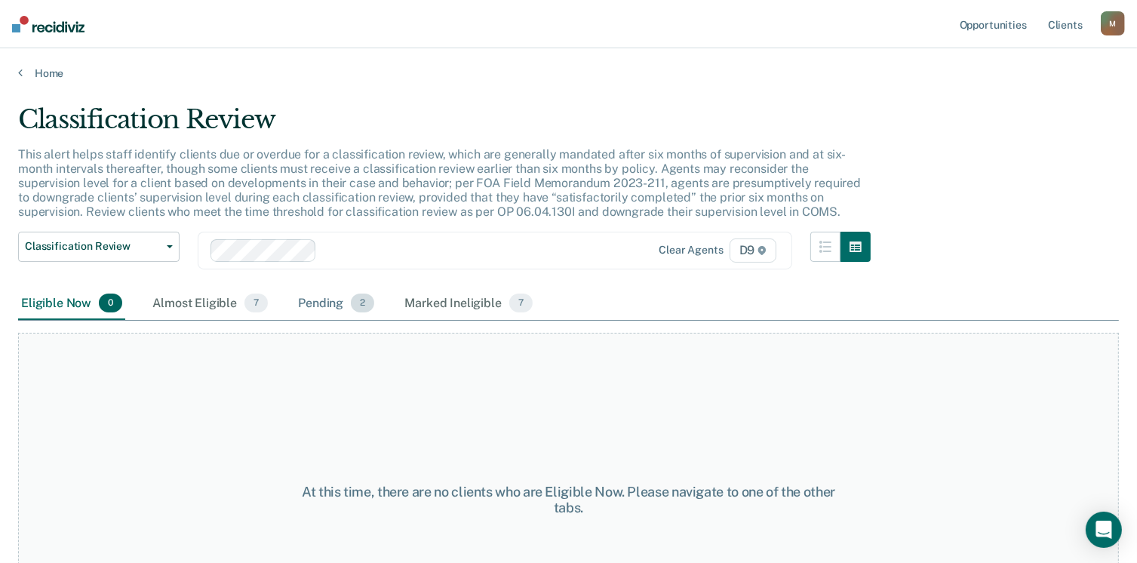
click at [311, 305] on div "Pending 2" at bounding box center [336, 304] width 82 height 33
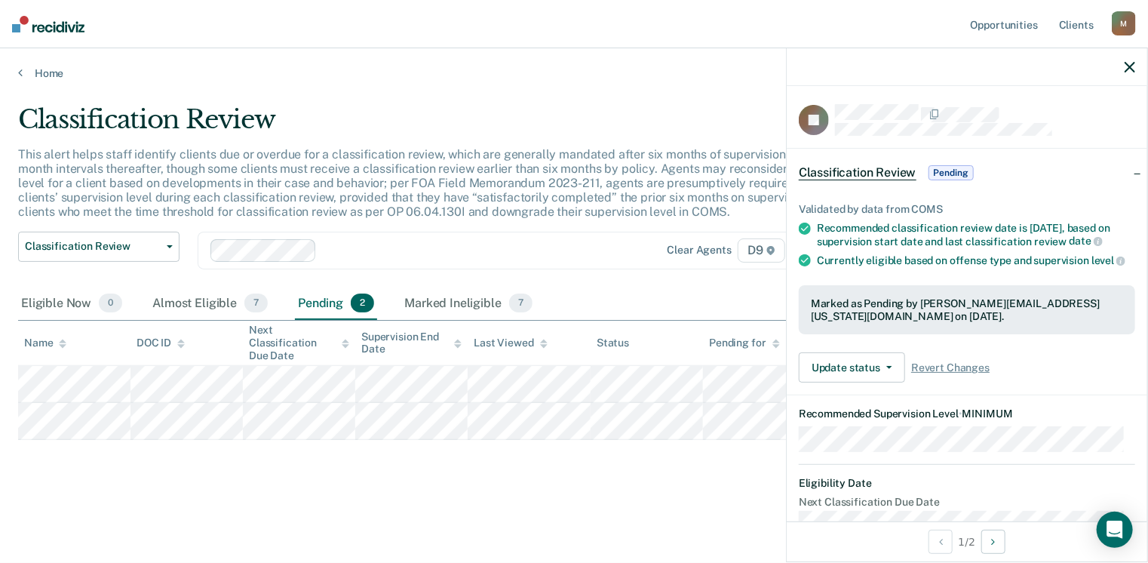
click at [1128, 66] on icon "button" at bounding box center [1130, 67] width 11 height 11
